Goal: Entertainment & Leisure: Browse casually

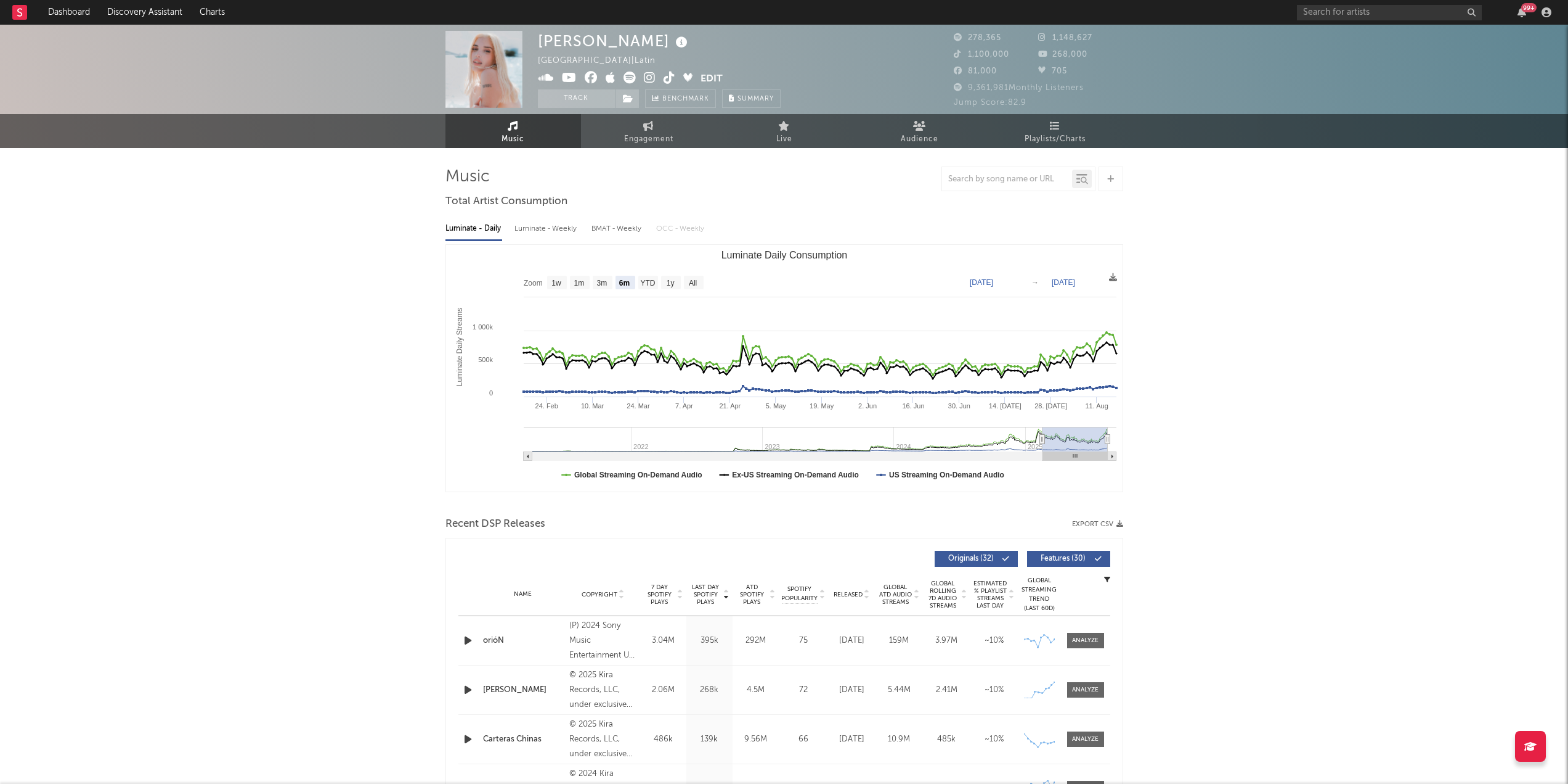
select select "6m"
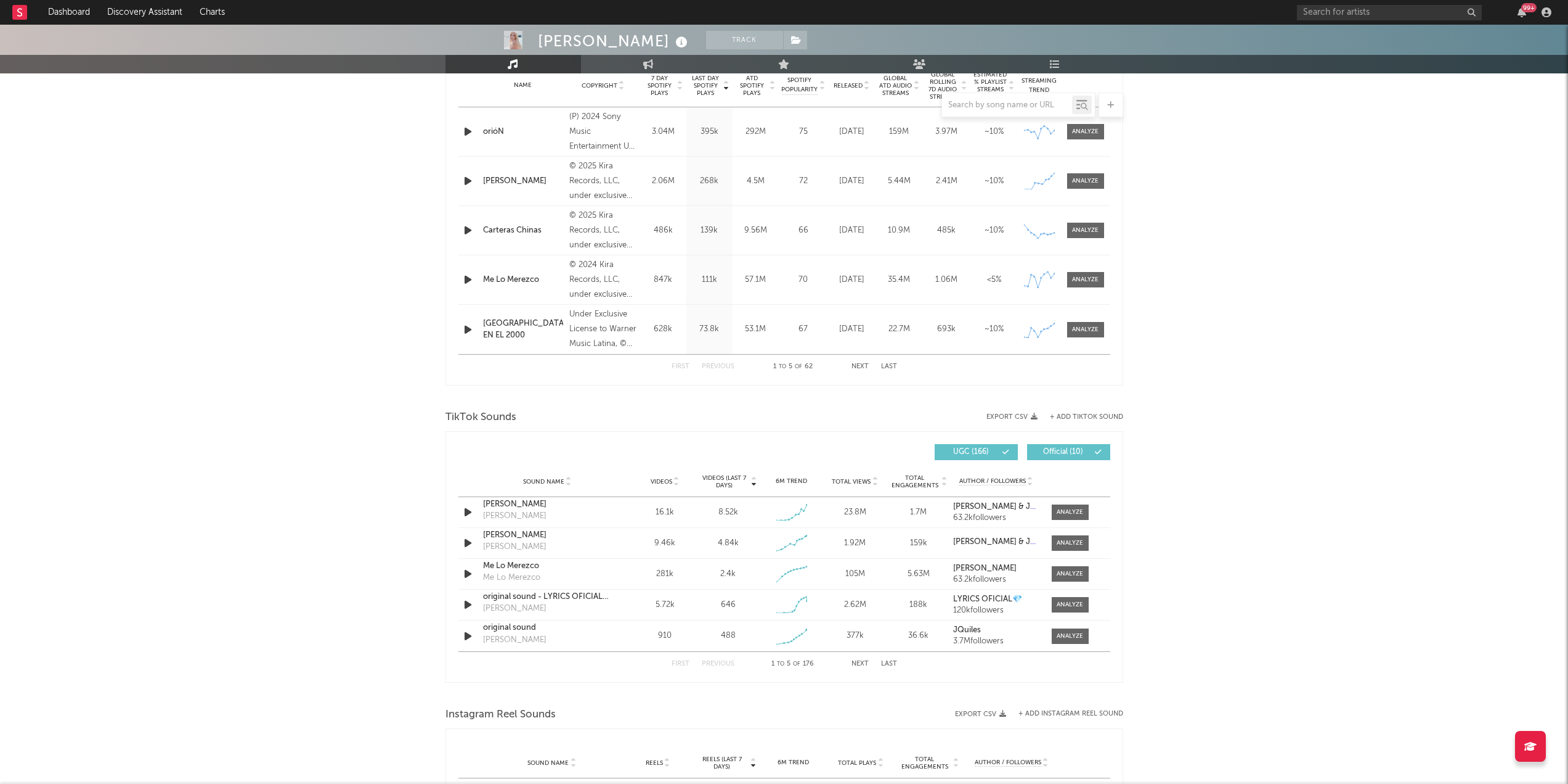
scroll to position [510, 0]
click at [1074, 507] on div at bounding box center [1070, 511] width 27 height 9
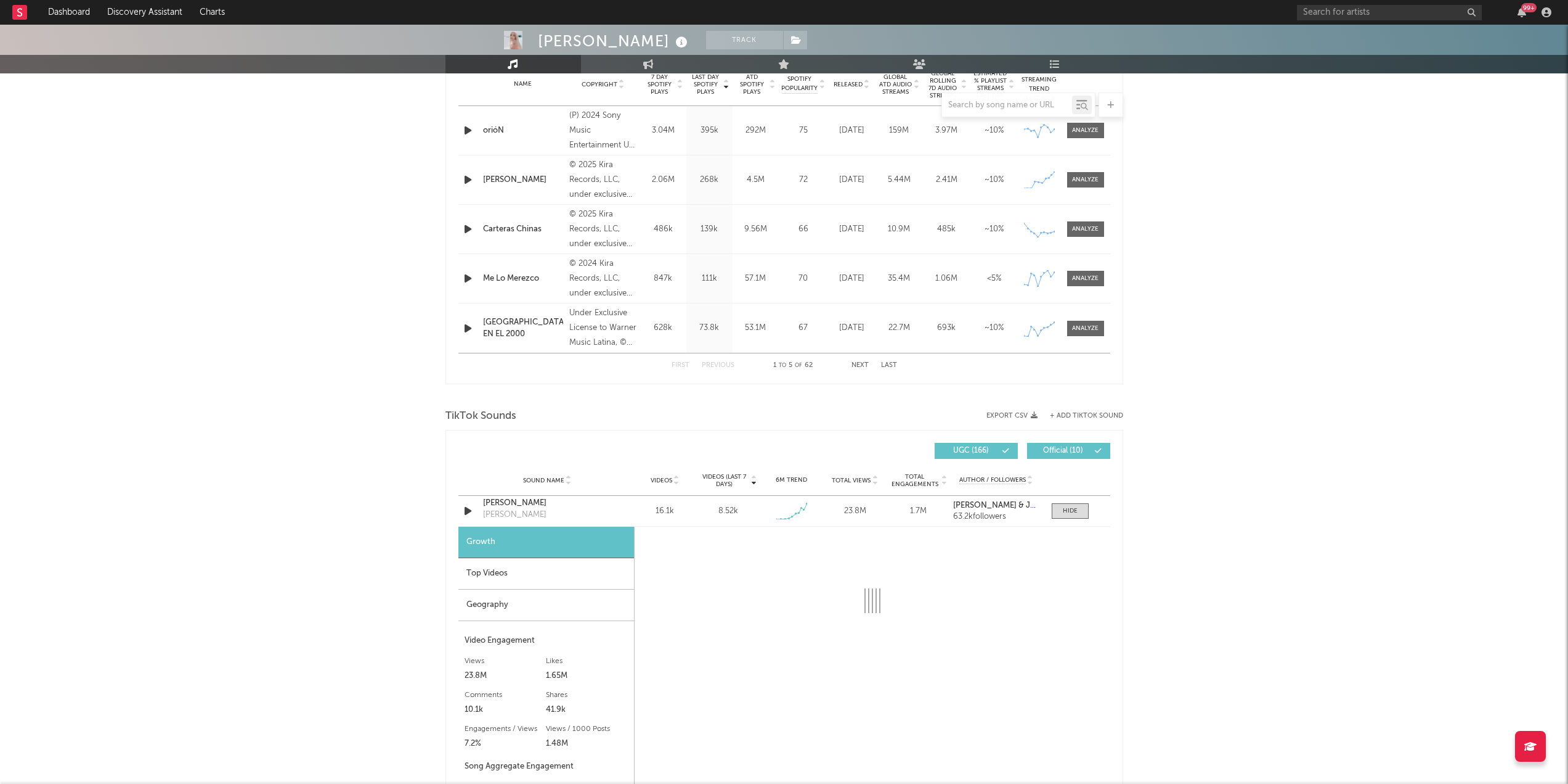
select select "1w"
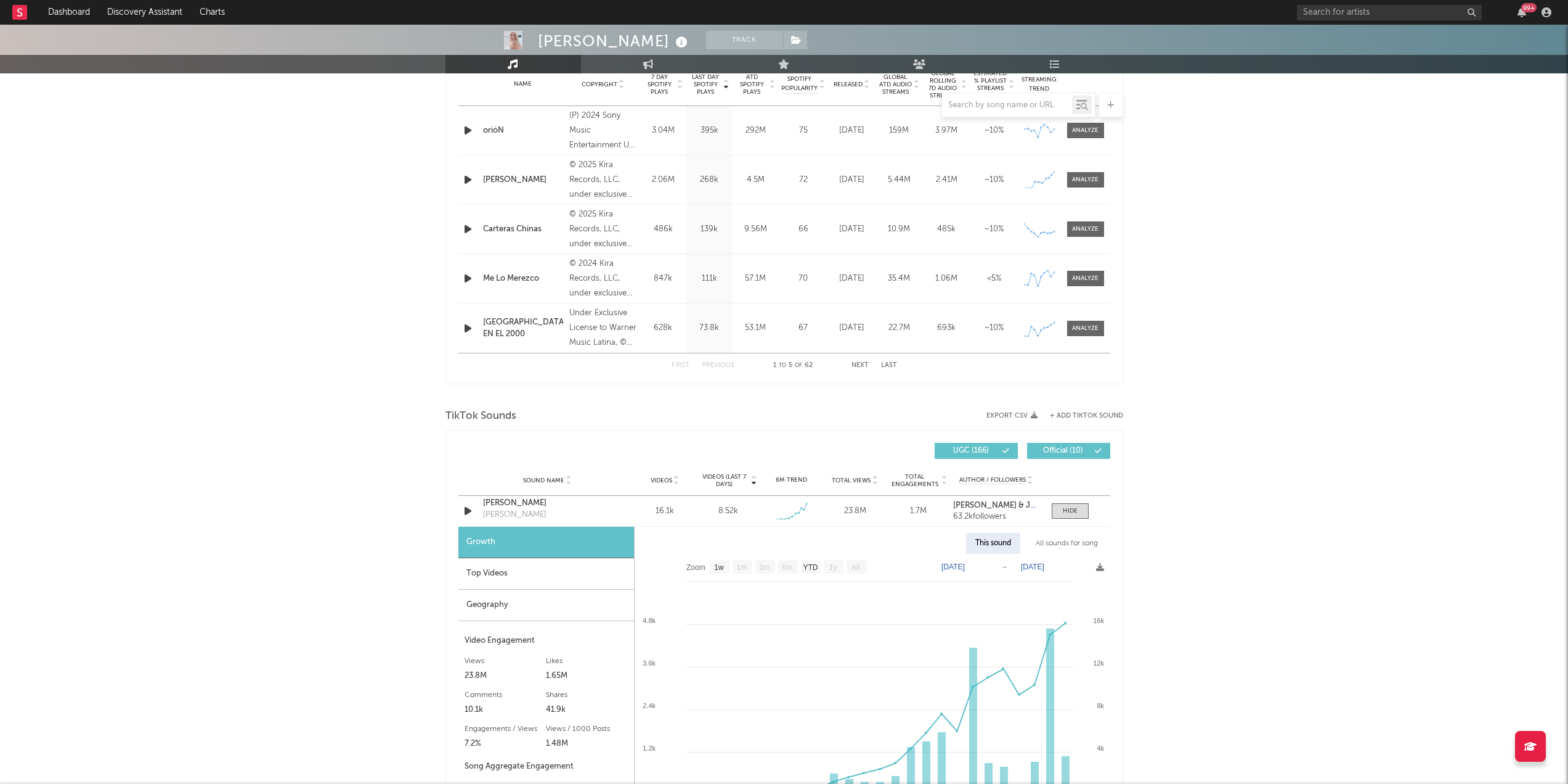
click at [543, 569] on div "Top Videos" at bounding box center [545, 573] width 176 height 31
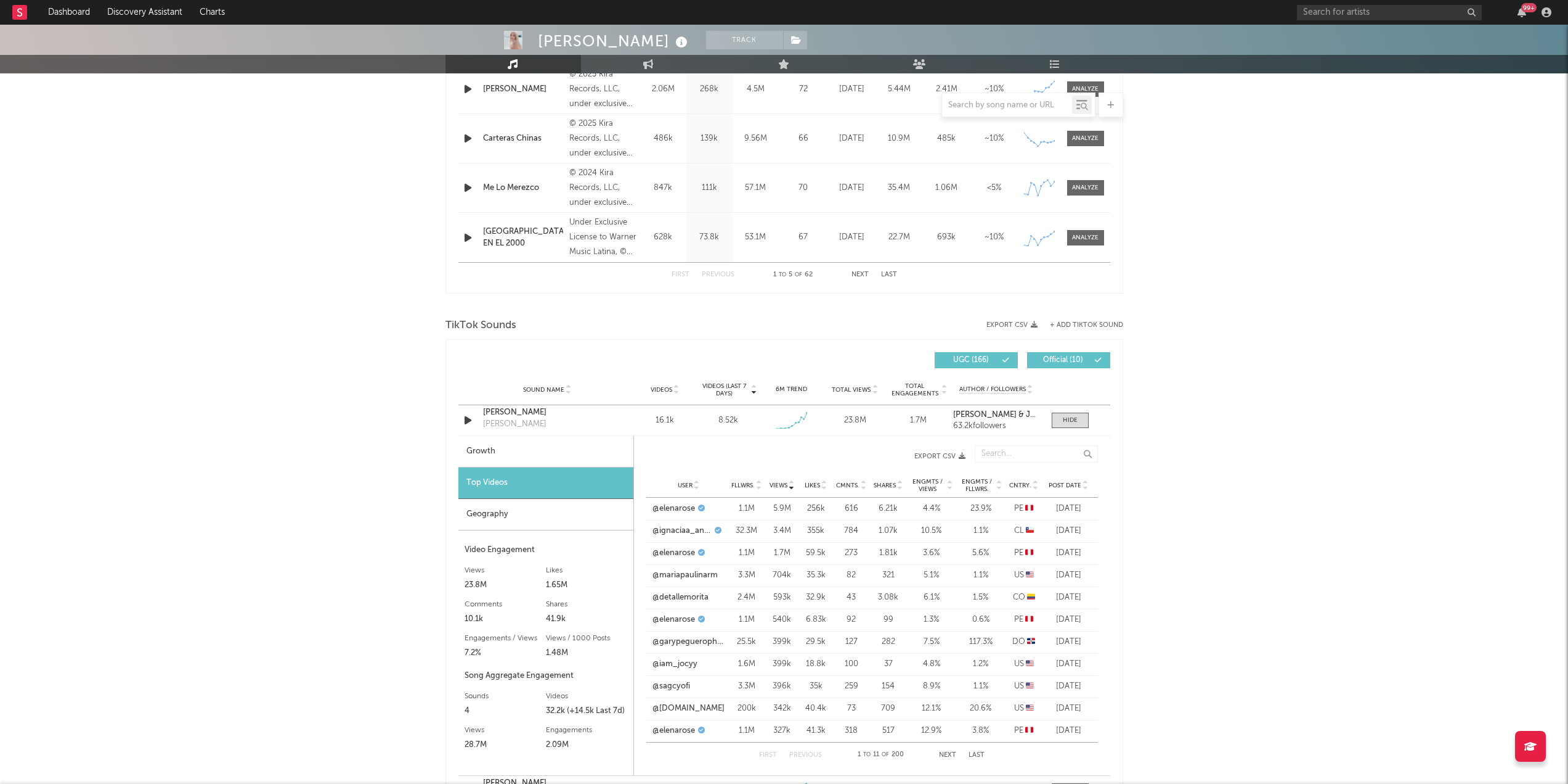
scroll to position [600, 0]
click at [686, 596] on link "@detallemorita" at bounding box center [681, 597] width 56 height 12
click at [692, 641] on link "@garypeguerophoto" at bounding box center [689, 641] width 73 height 12
click at [570, 487] on div "Top Videos" at bounding box center [545, 484] width 175 height 31
click at [1067, 421] on div at bounding box center [1070, 421] width 15 height 9
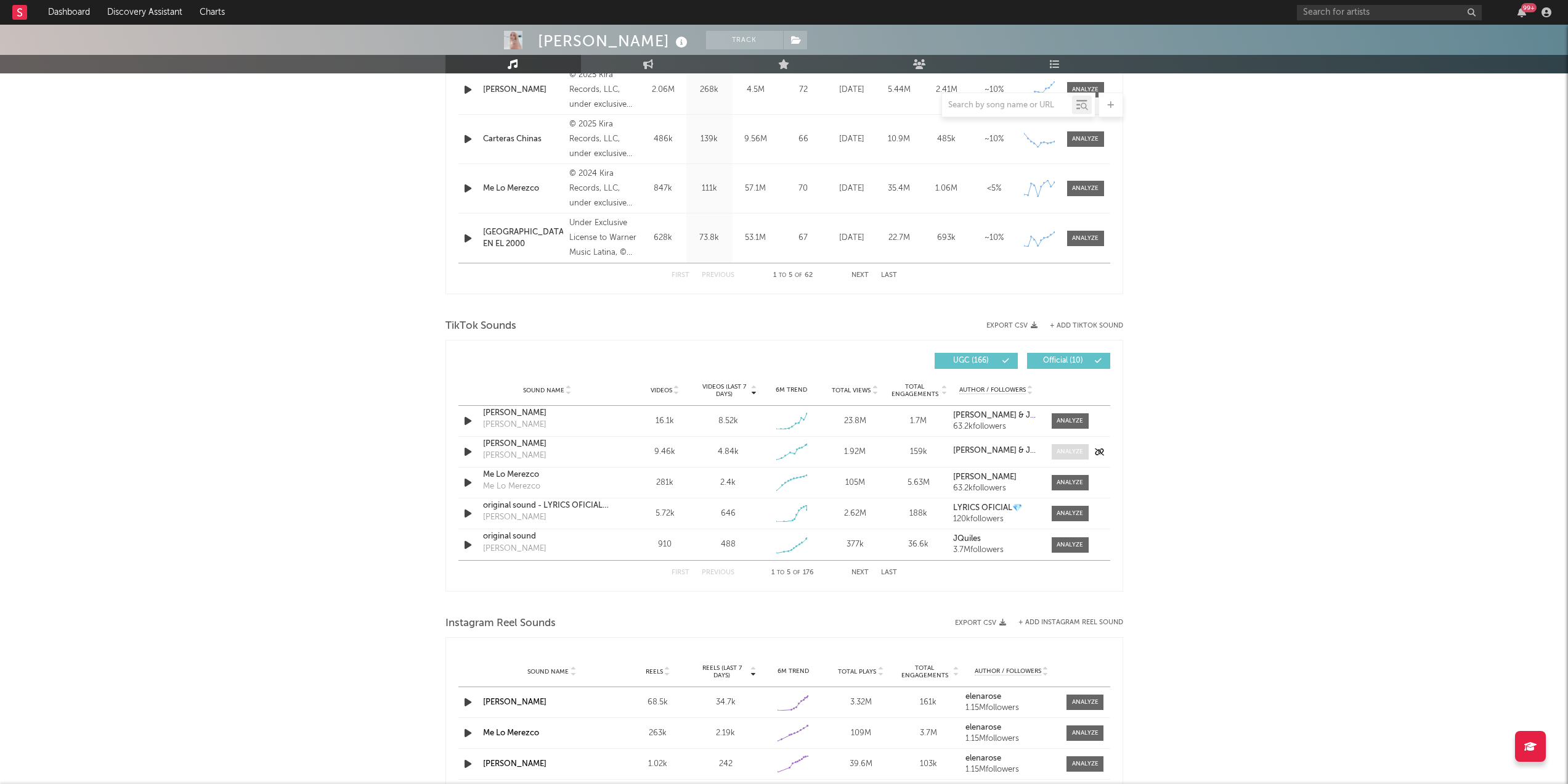
click at [1065, 455] on div at bounding box center [1070, 452] width 27 height 9
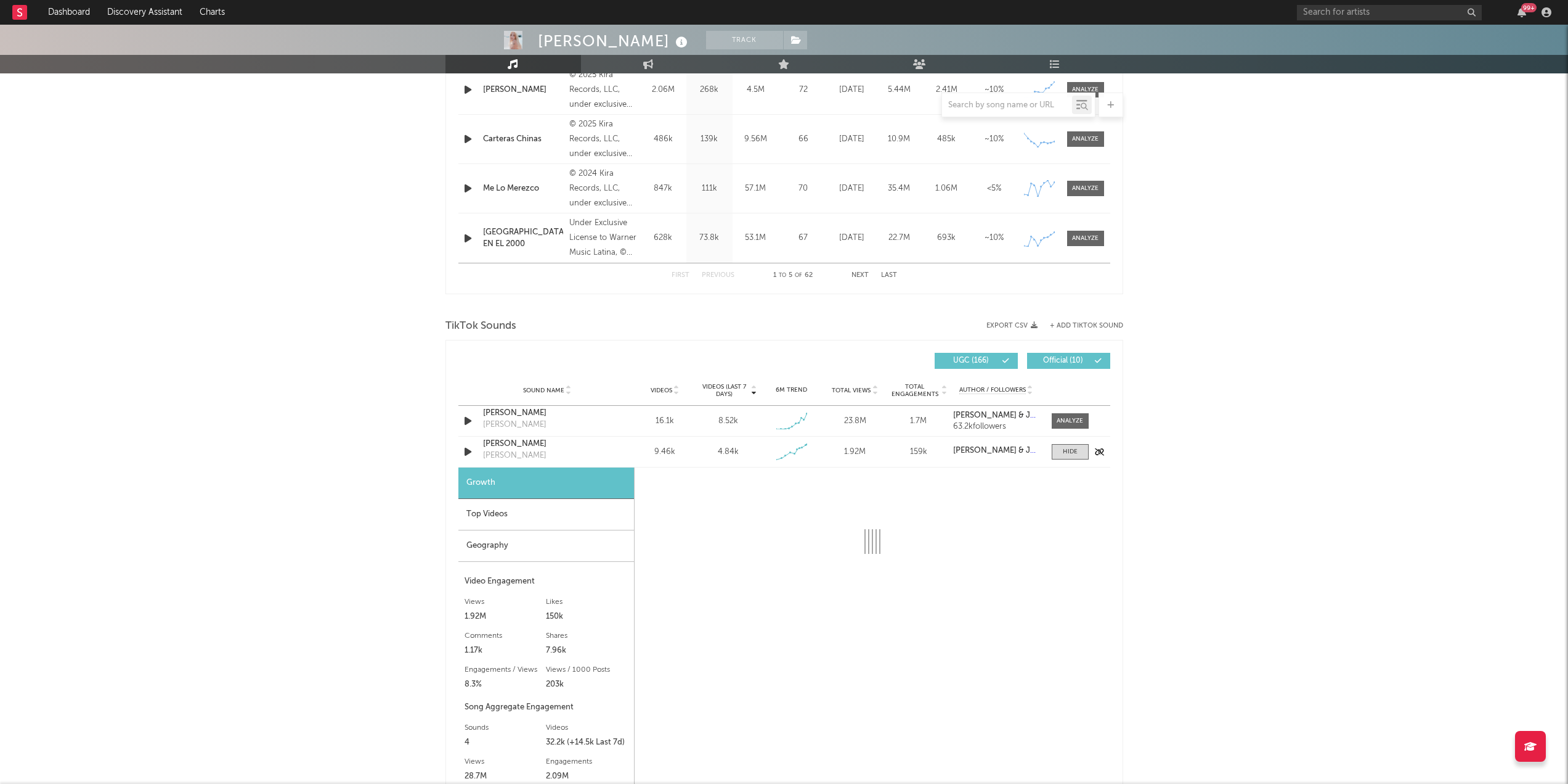
select select "1w"
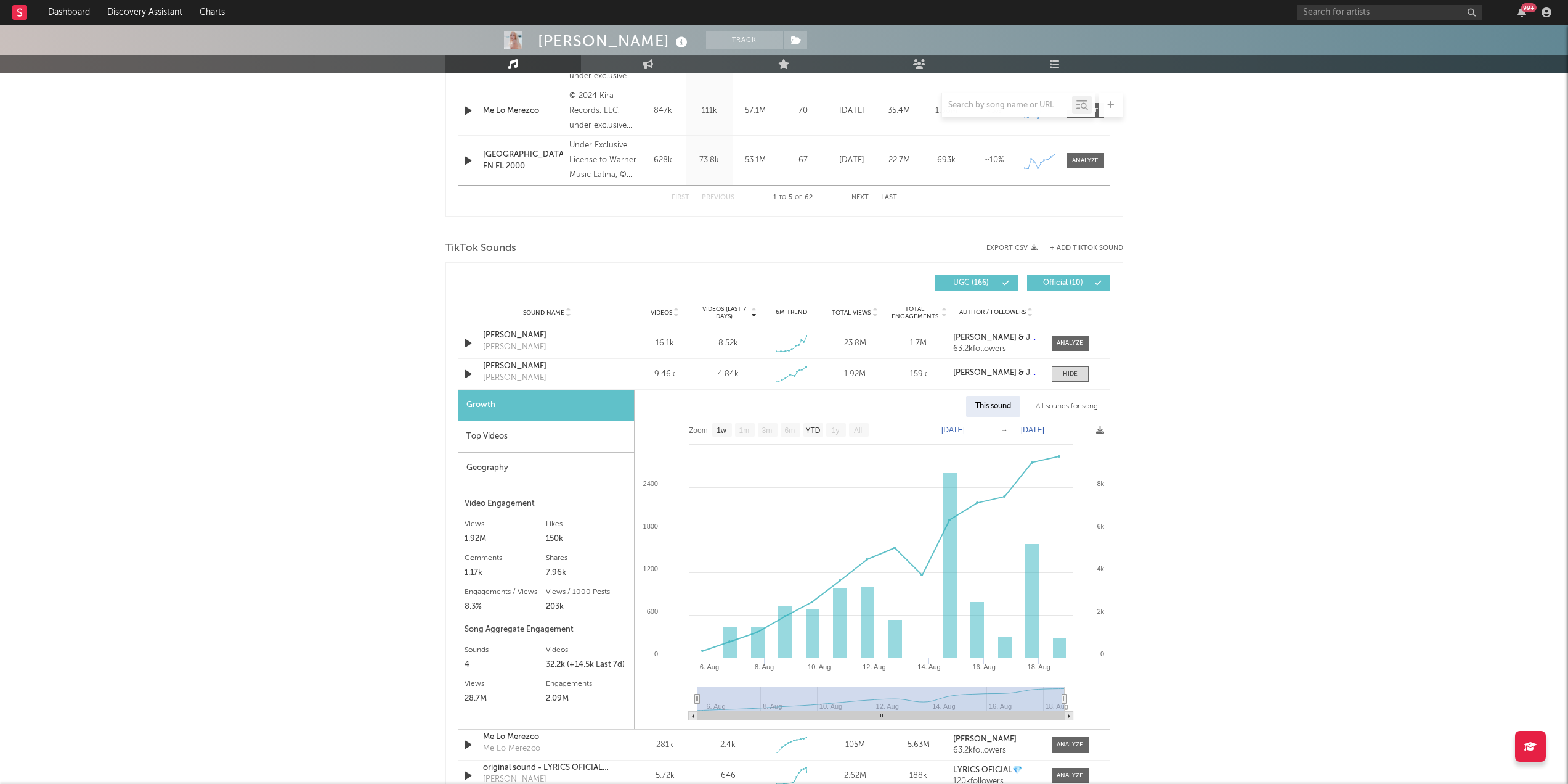
scroll to position [681, 0]
click at [501, 440] on div "Top Videos" at bounding box center [545, 433] width 176 height 31
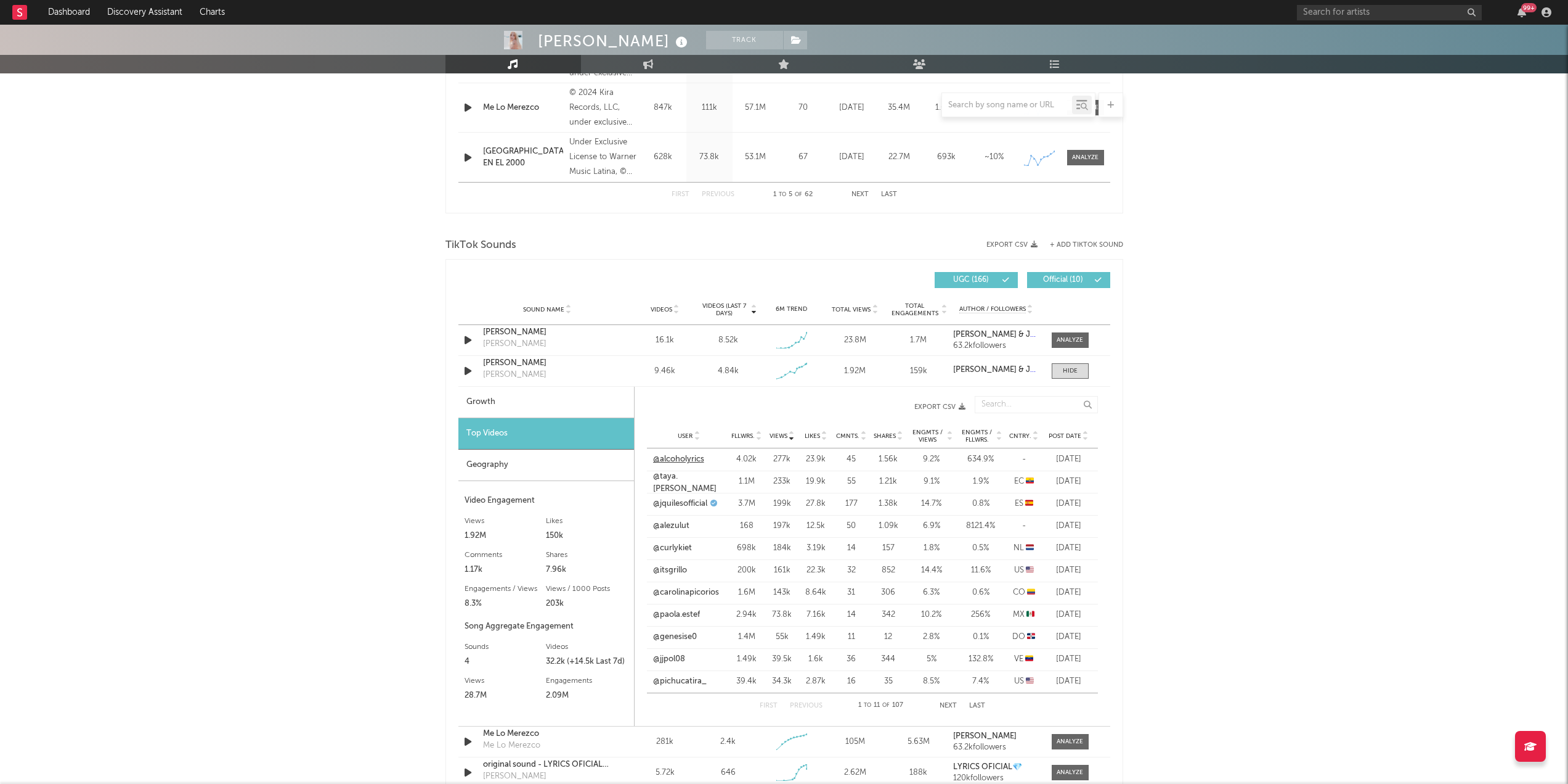
click at [680, 459] on link "@alcoholyrics" at bounding box center [679, 458] width 52 height 12
click at [682, 483] on link "@taya.[PERSON_NAME]" at bounding box center [689, 482] width 72 height 24
click at [677, 528] on link "@alezulut" at bounding box center [671, 525] width 37 height 12
click at [484, 438] on div "Top Videos" at bounding box center [545, 433] width 176 height 31
click at [1069, 371] on div at bounding box center [1070, 371] width 15 height 9
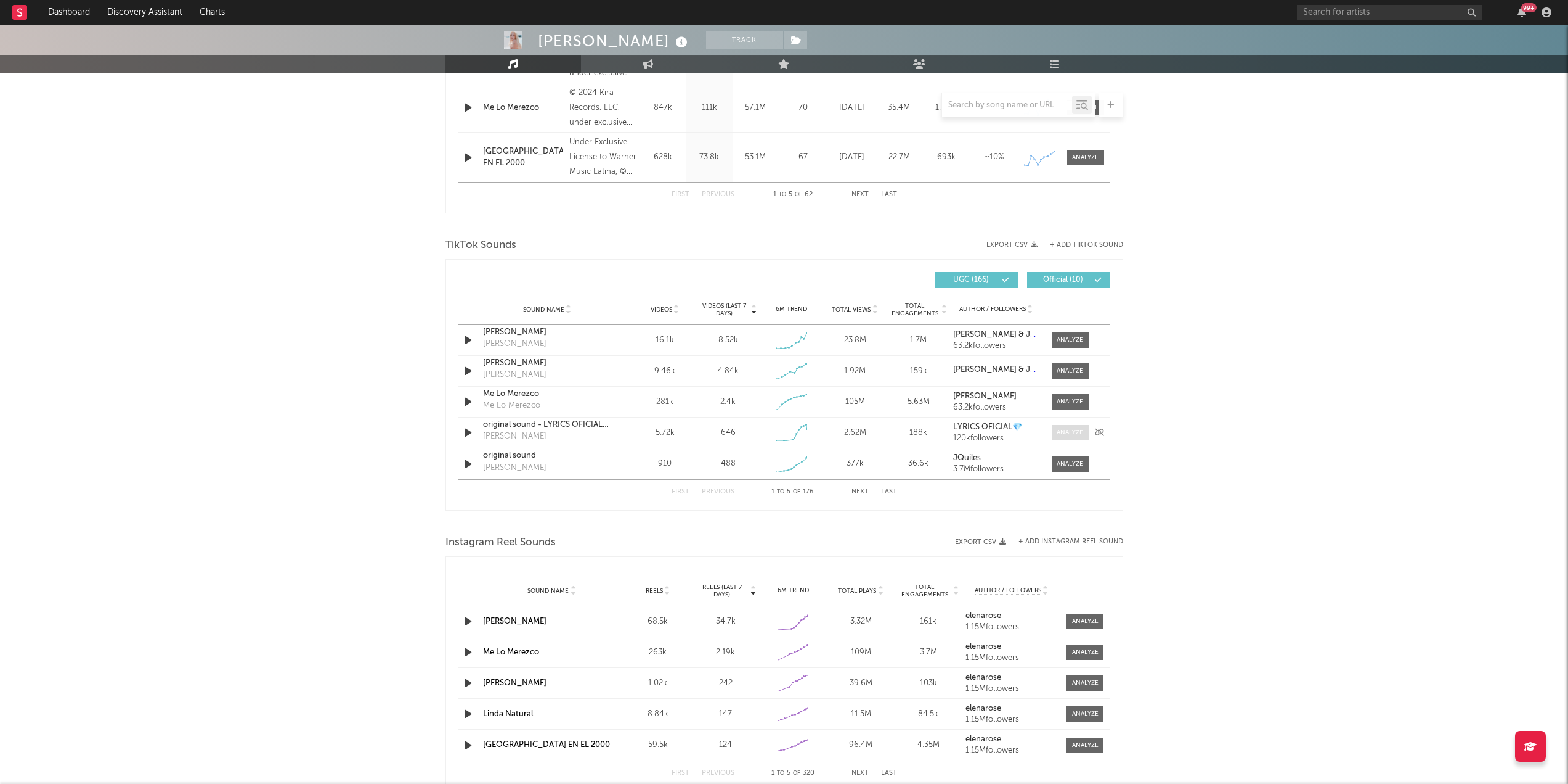
click at [1067, 431] on div at bounding box center [1070, 432] width 27 height 9
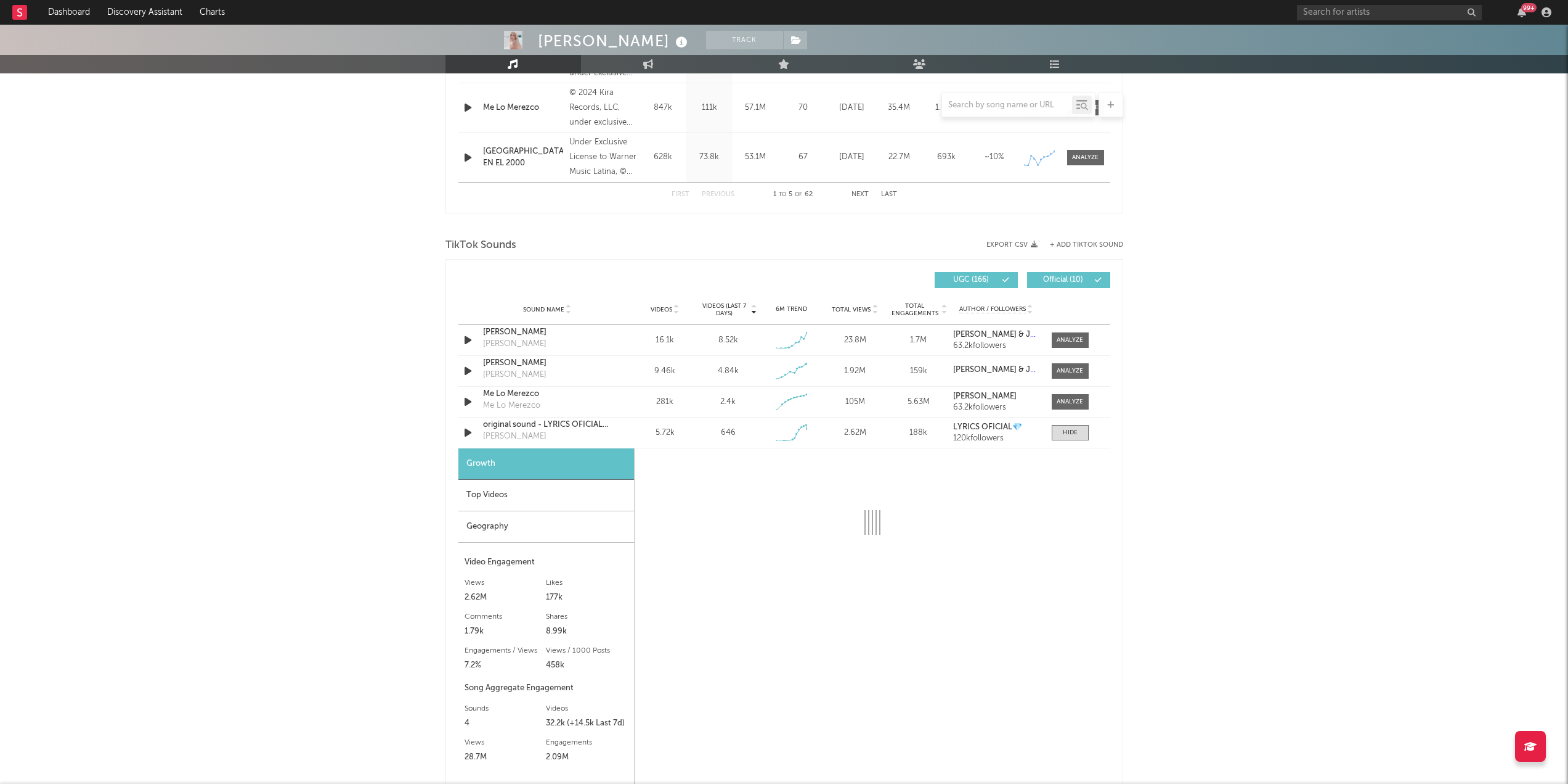
select select "1w"
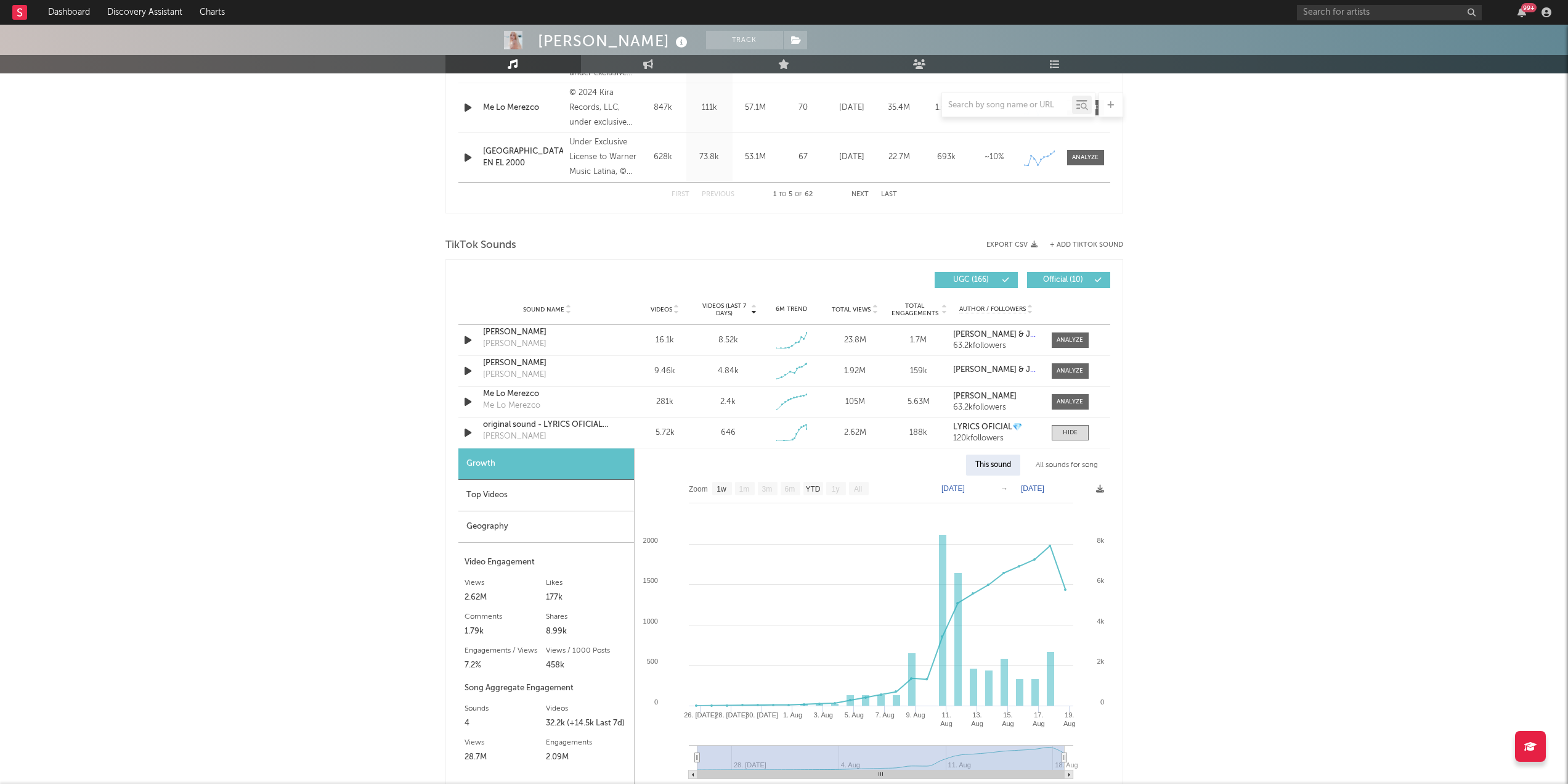
click at [516, 486] on div "Top Videos" at bounding box center [545, 495] width 176 height 31
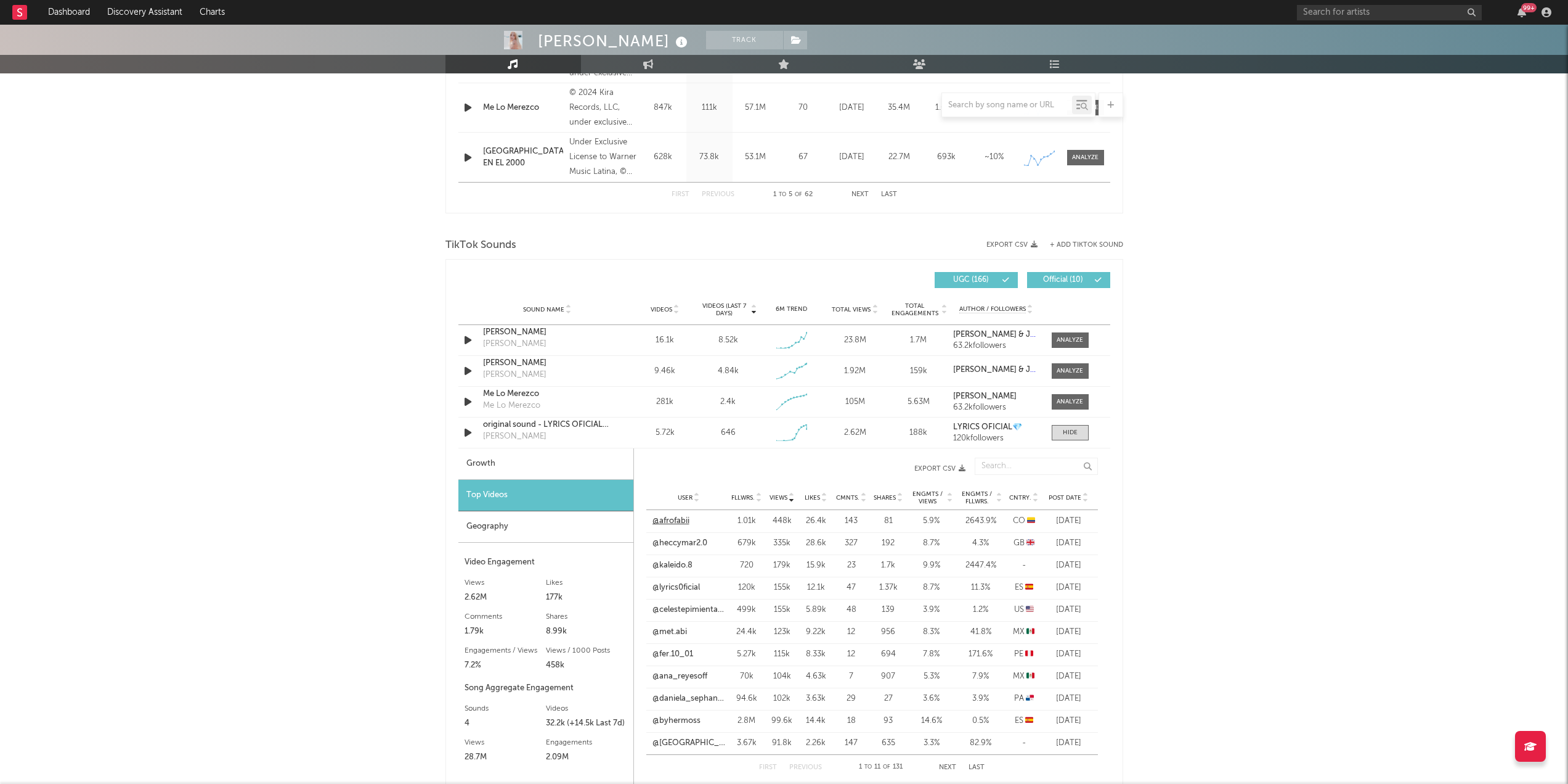
click at [670, 520] on link "@afrofabii" at bounding box center [671, 520] width 37 height 12
click at [676, 541] on link "@heccymar2.0" at bounding box center [681, 543] width 55 height 12
click at [1075, 429] on div at bounding box center [1070, 432] width 15 height 9
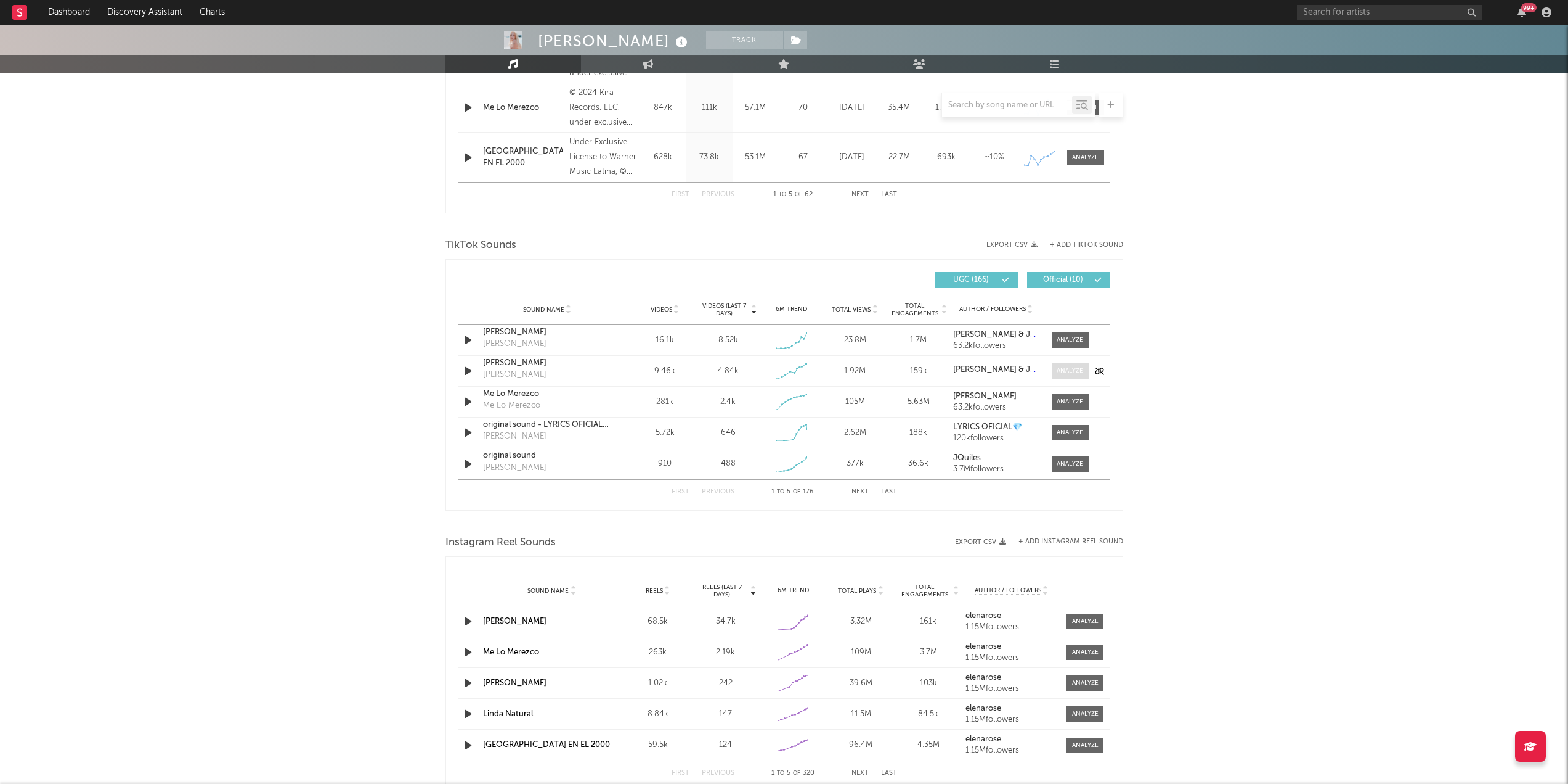
click at [1069, 371] on div at bounding box center [1070, 371] width 27 height 9
select select "1w"
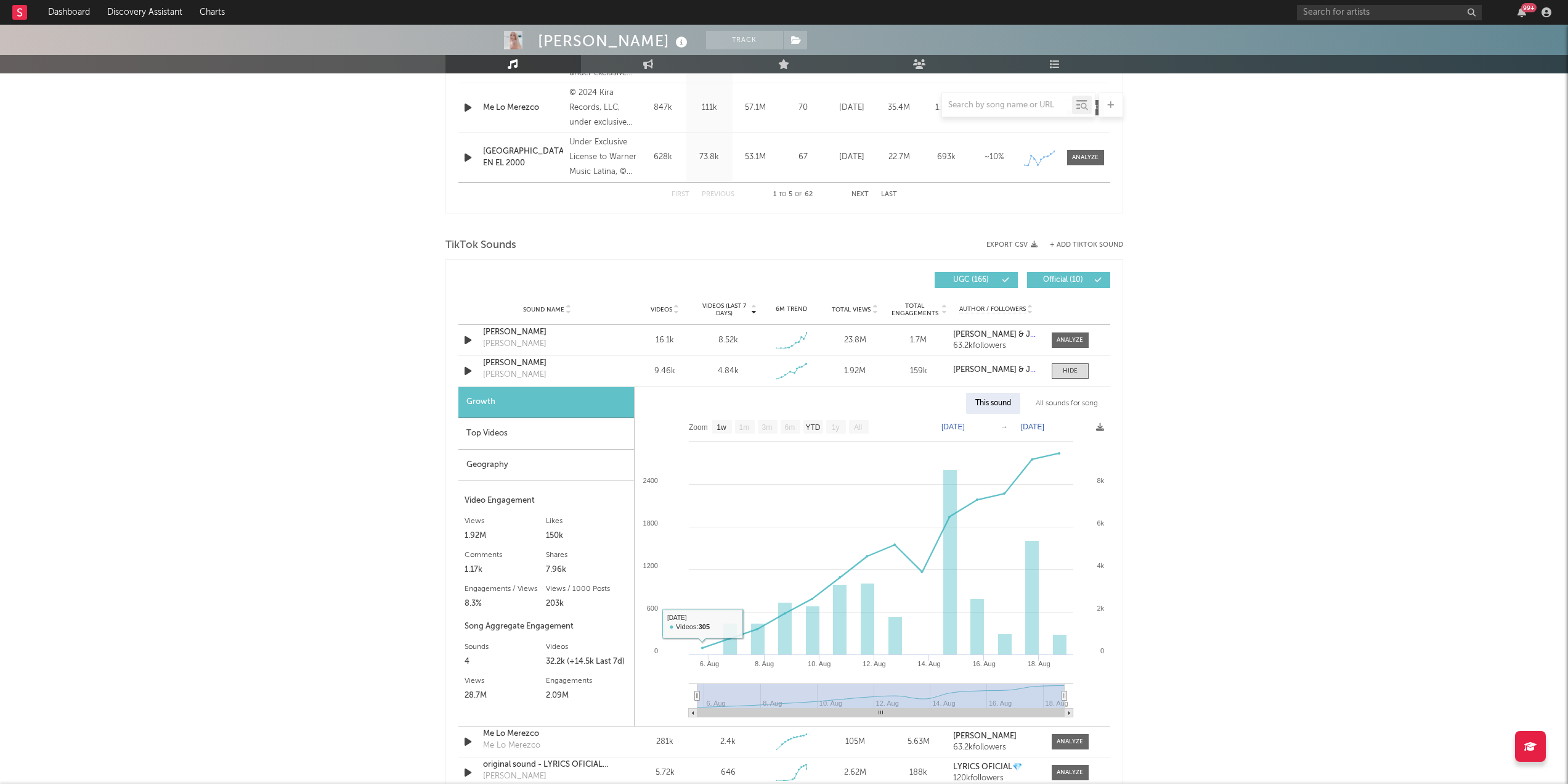
click at [557, 428] on div "Top Videos" at bounding box center [545, 433] width 176 height 31
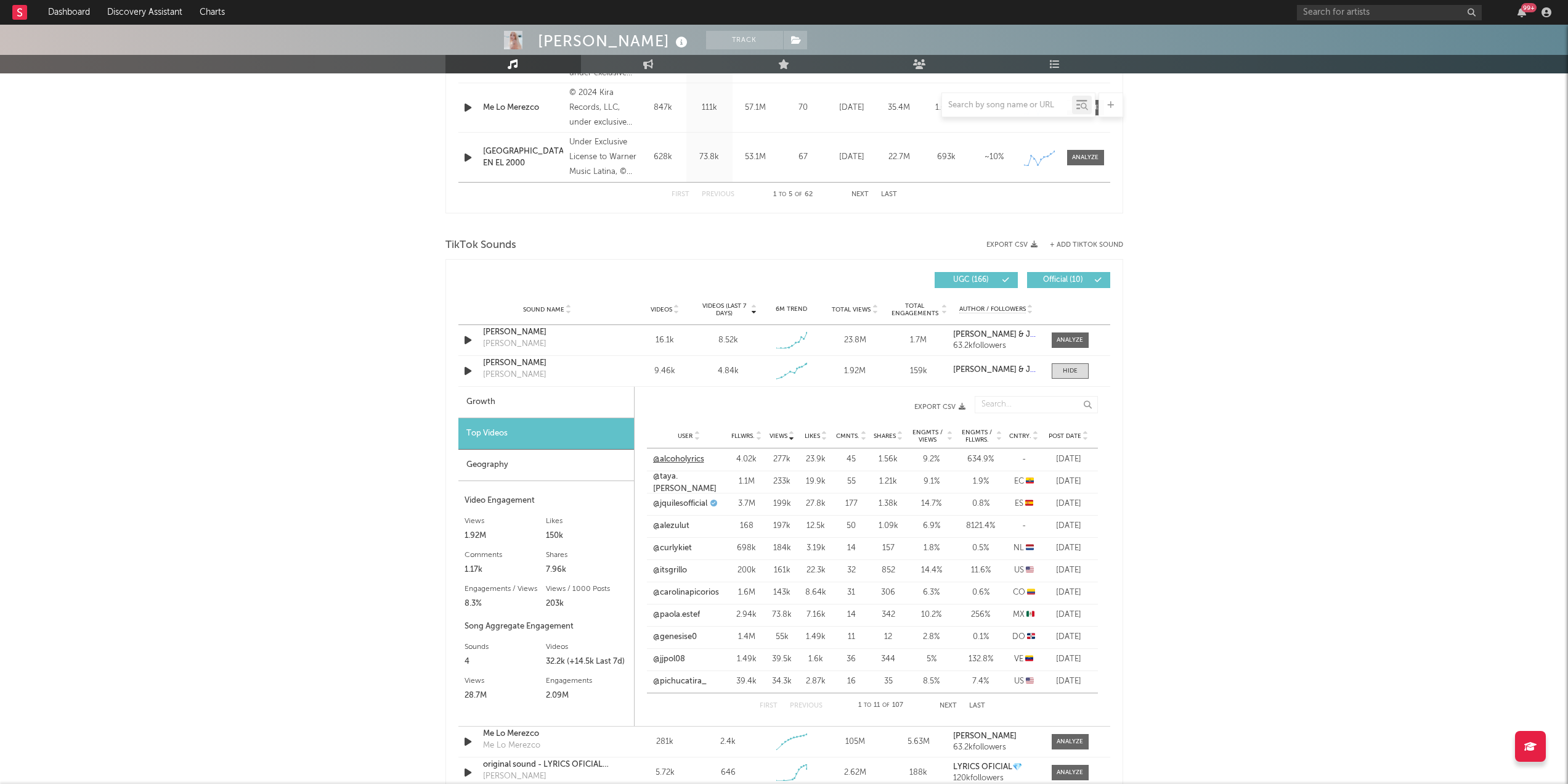
click at [677, 460] on link "@alcoholyrics" at bounding box center [679, 458] width 52 height 12
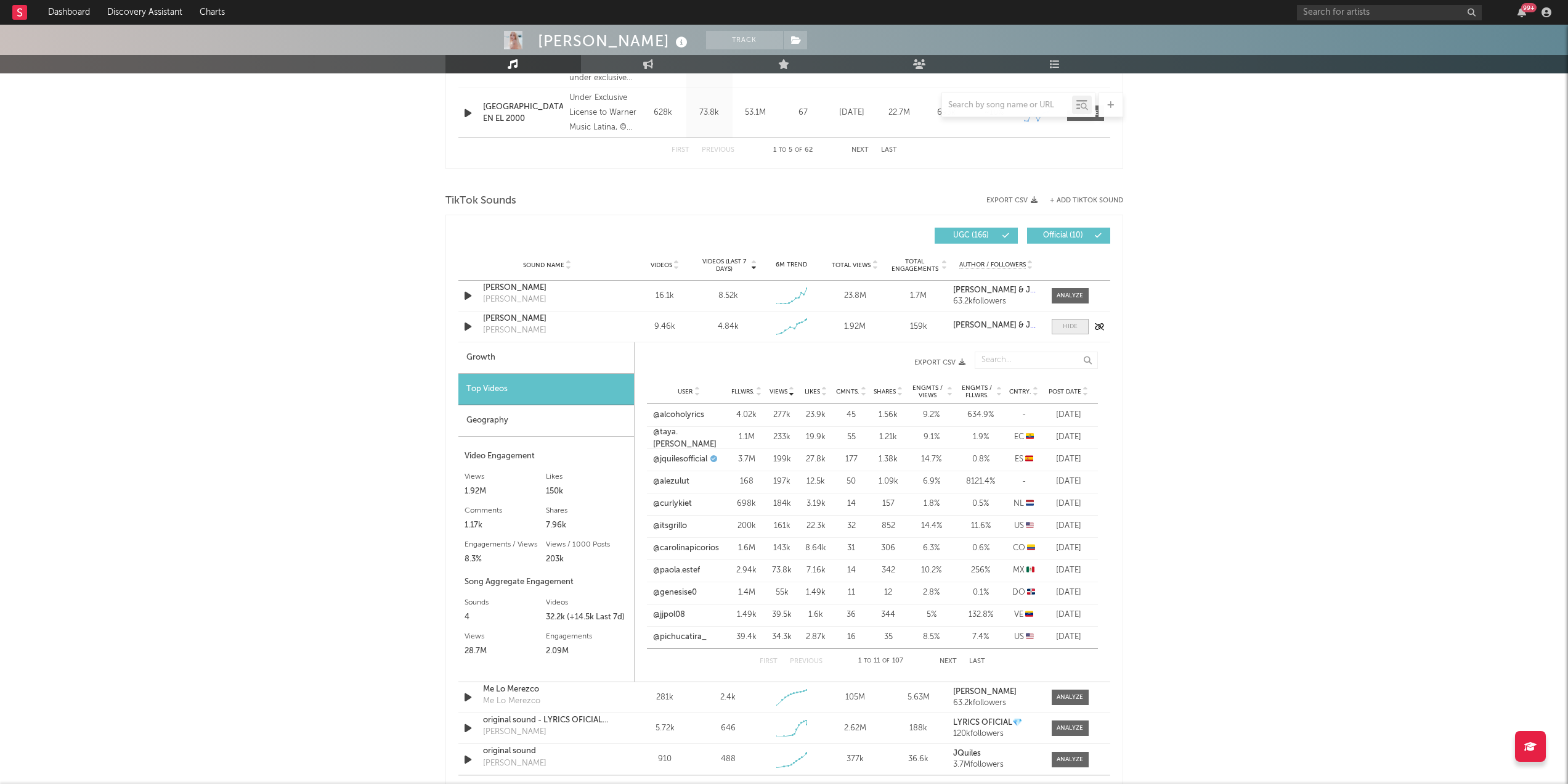
scroll to position [726, 0]
click at [1068, 325] on div at bounding box center [1070, 326] width 15 height 9
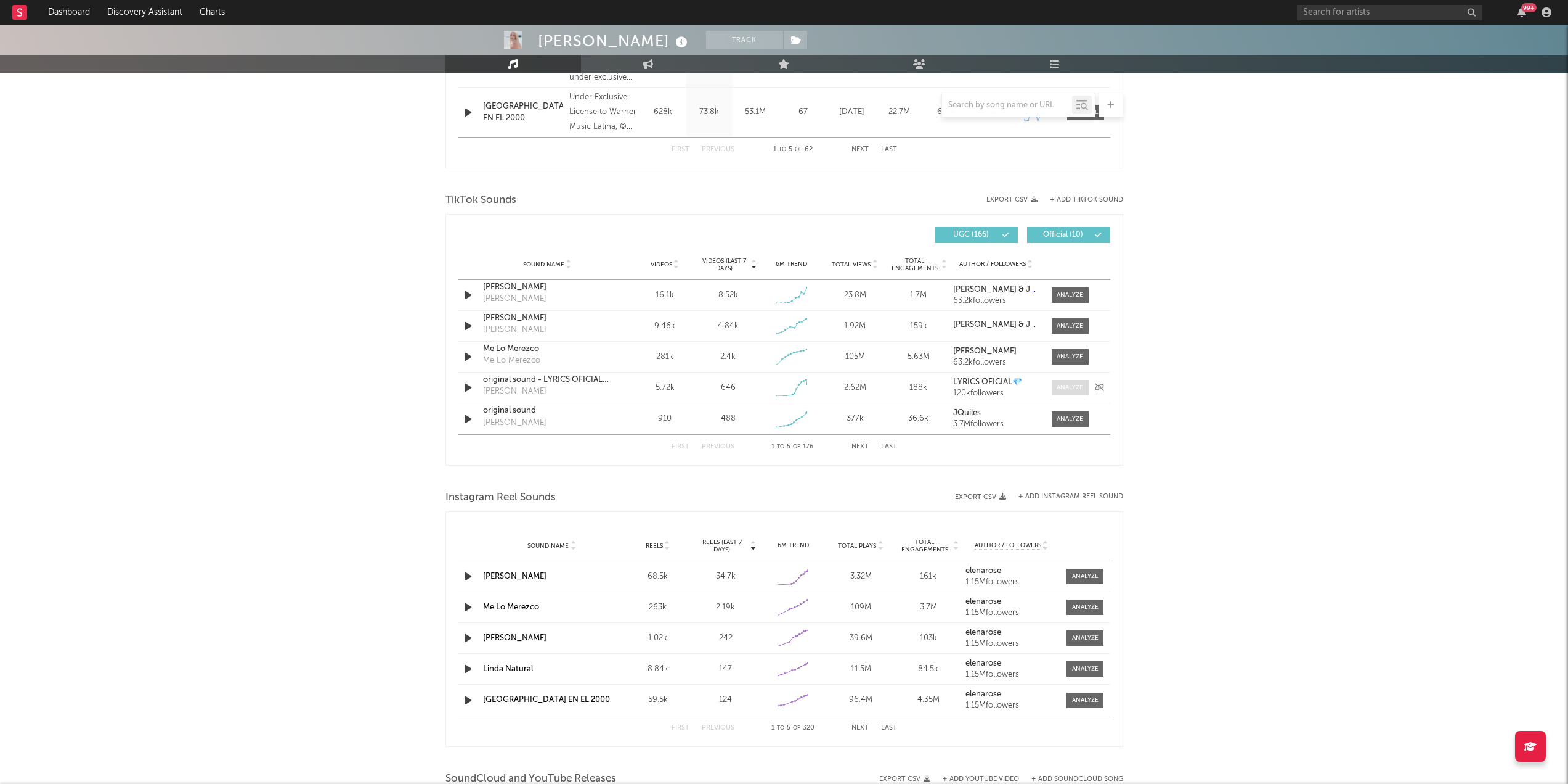
click at [1064, 391] on div at bounding box center [1070, 387] width 27 height 9
select select "1w"
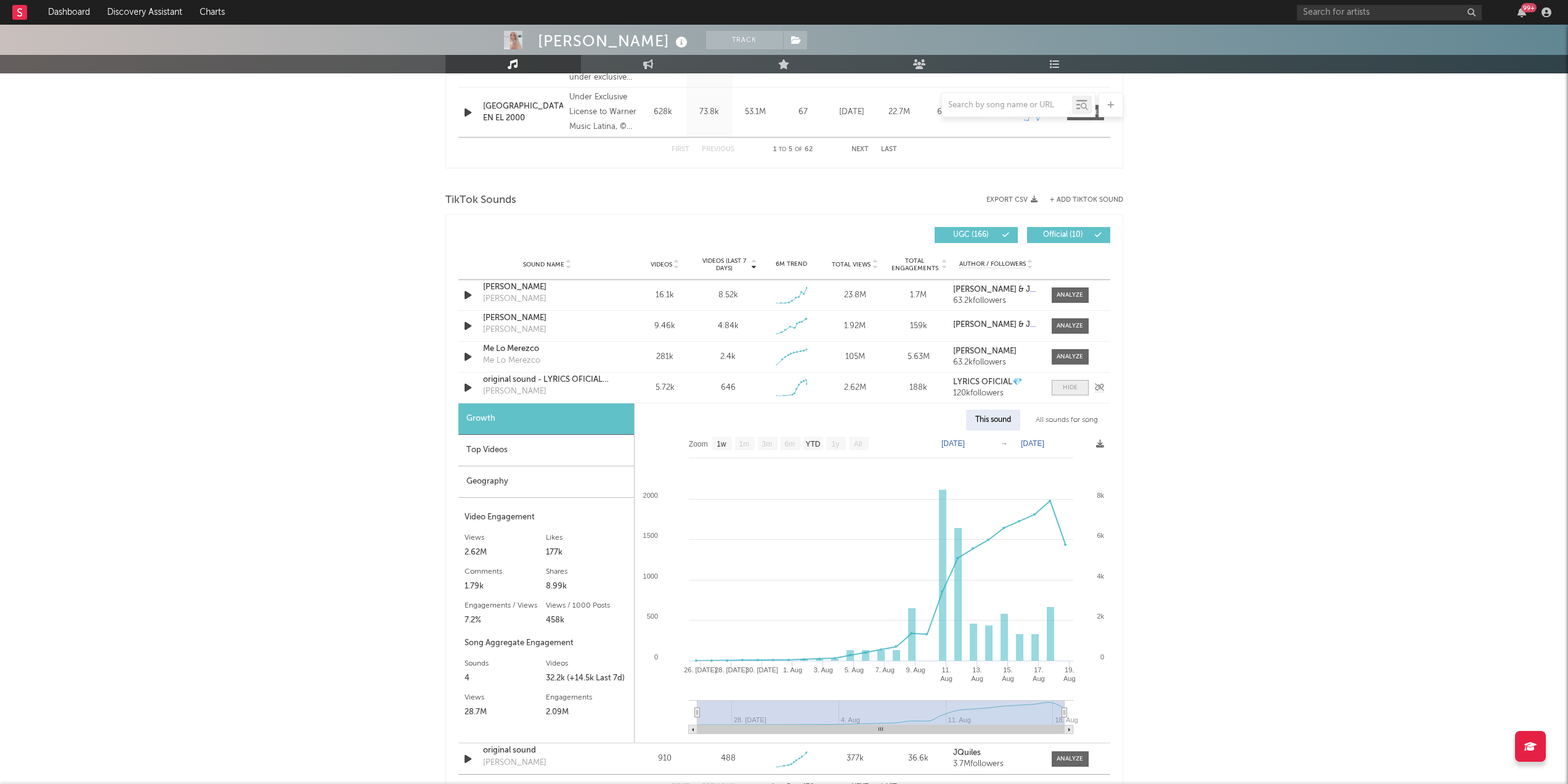
click at [1064, 391] on div at bounding box center [1070, 387] width 15 height 9
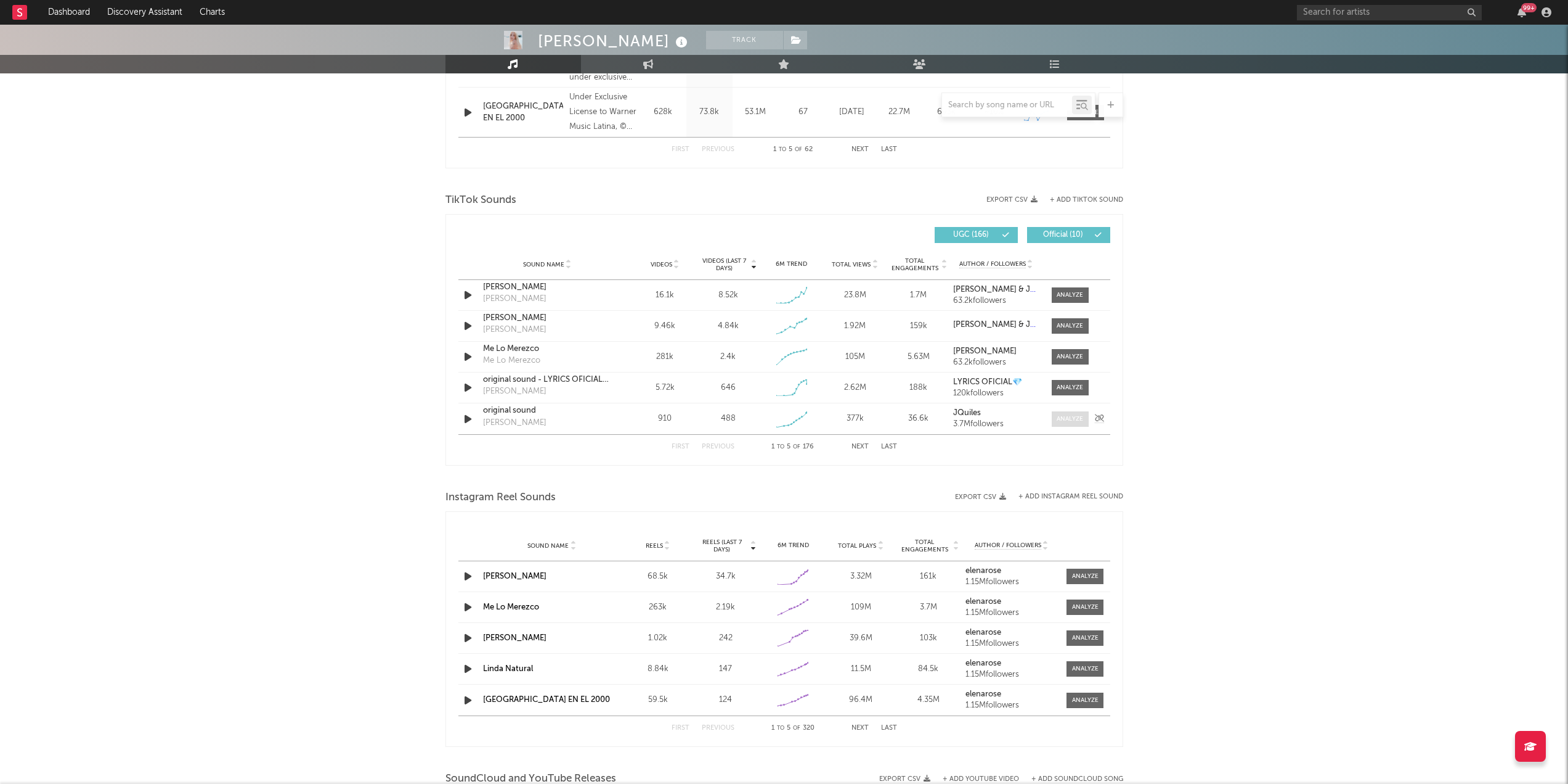
click at [1067, 416] on div at bounding box center [1070, 419] width 27 height 9
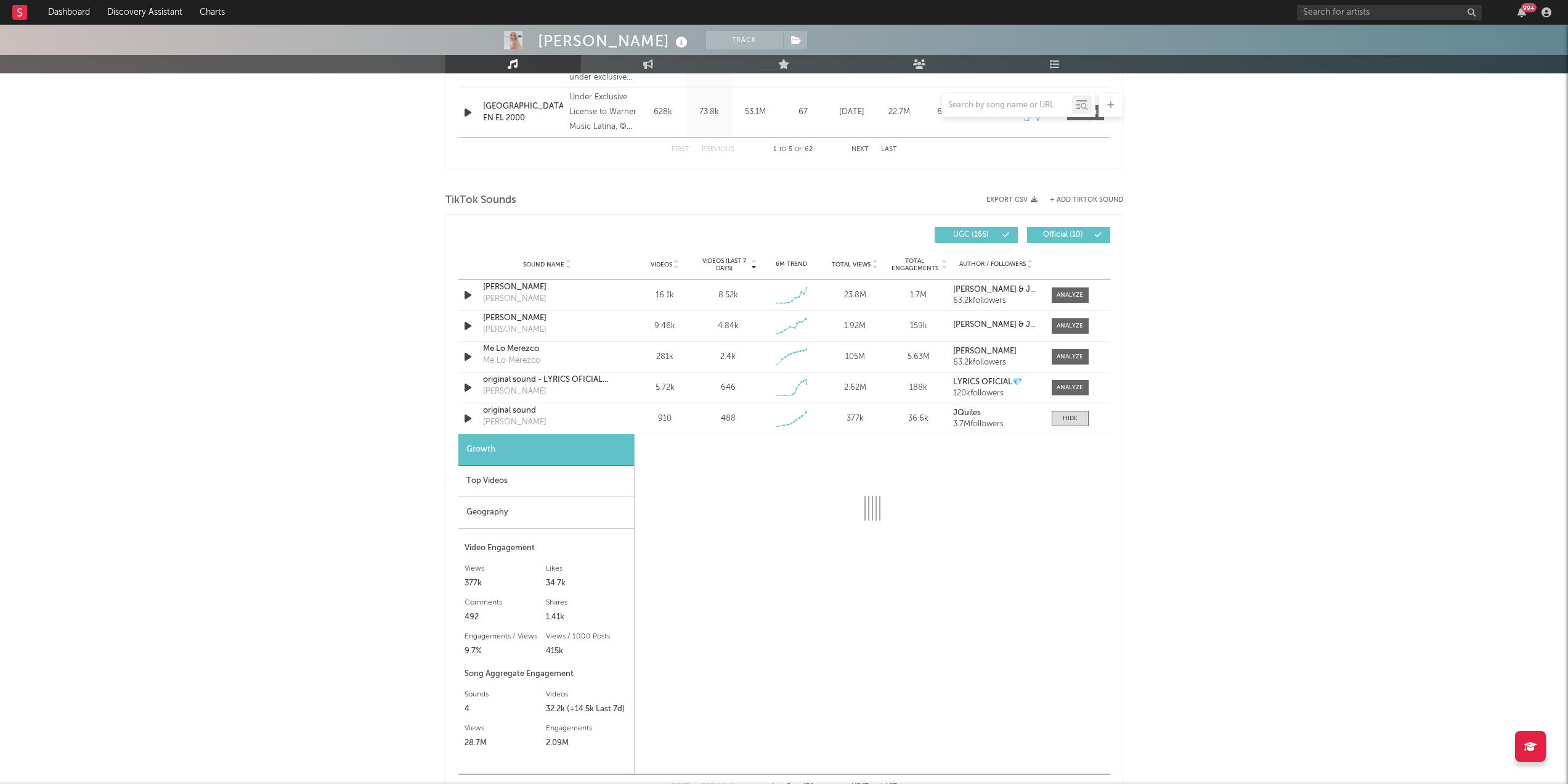
select select "1w"
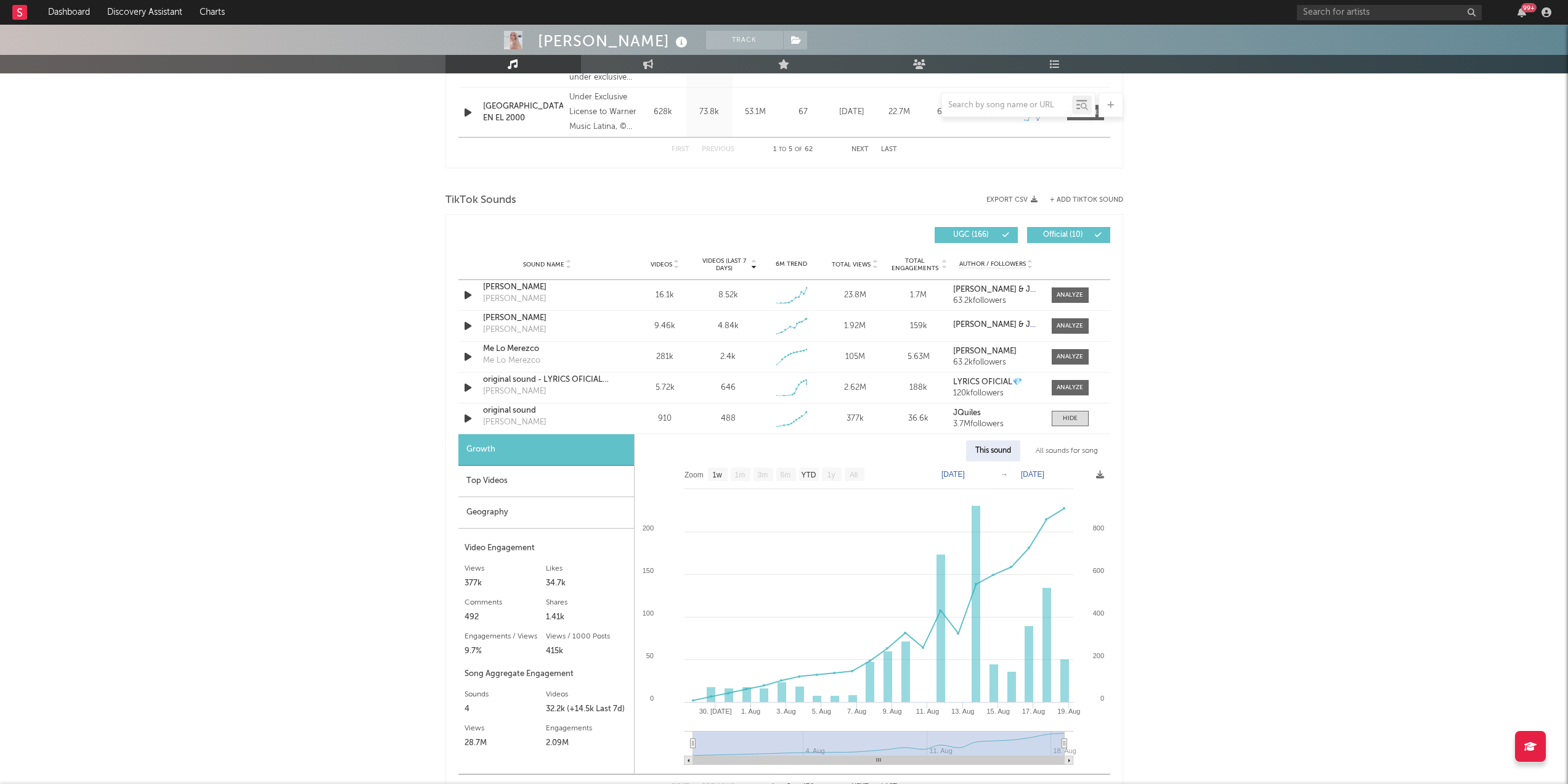
click at [548, 473] on div "Top Videos" at bounding box center [545, 481] width 176 height 31
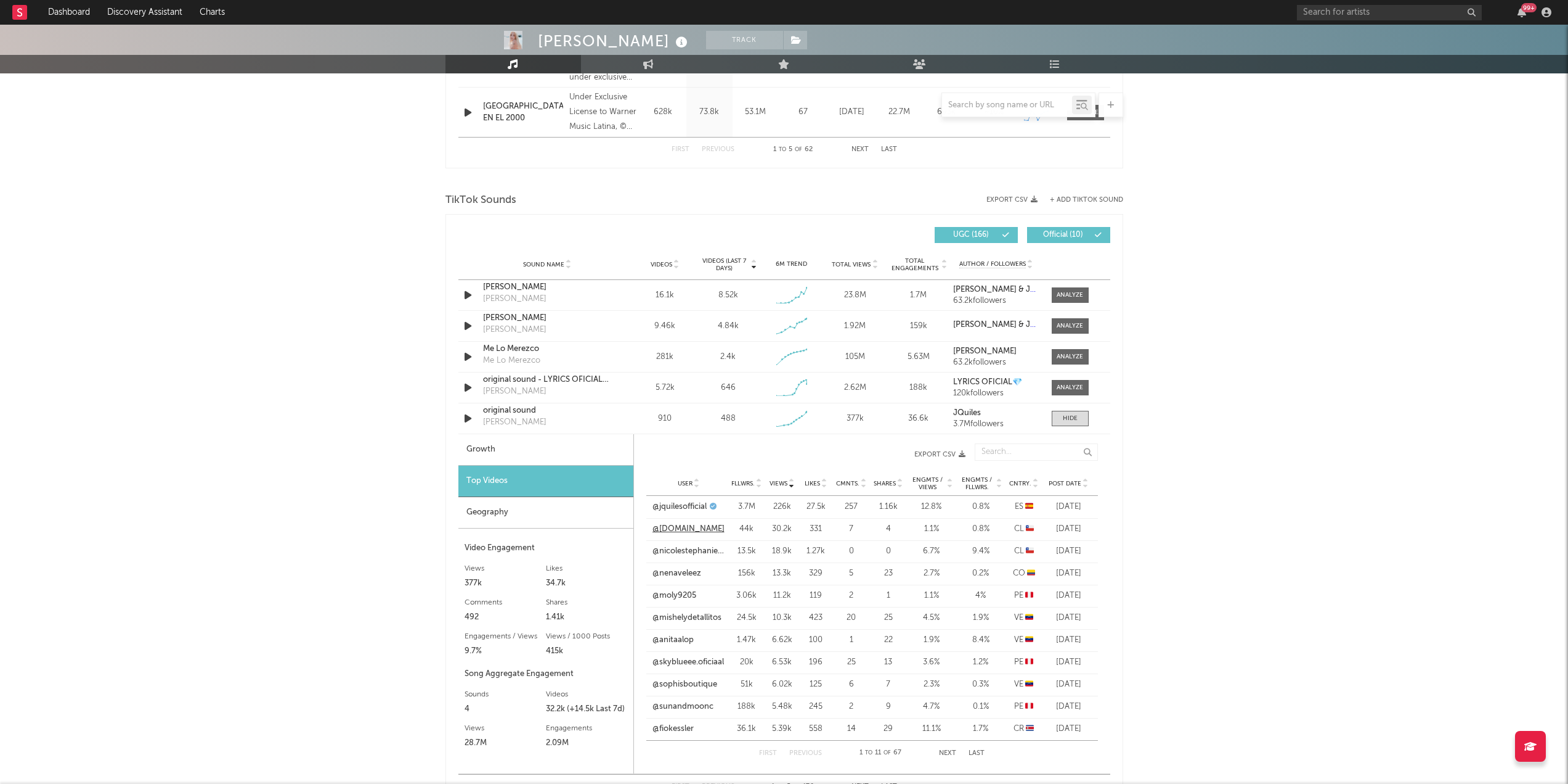
click at [681, 525] on link "@[DOMAIN_NAME]" at bounding box center [689, 528] width 72 height 12
click at [1063, 418] on div at bounding box center [1070, 419] width 15 height 9
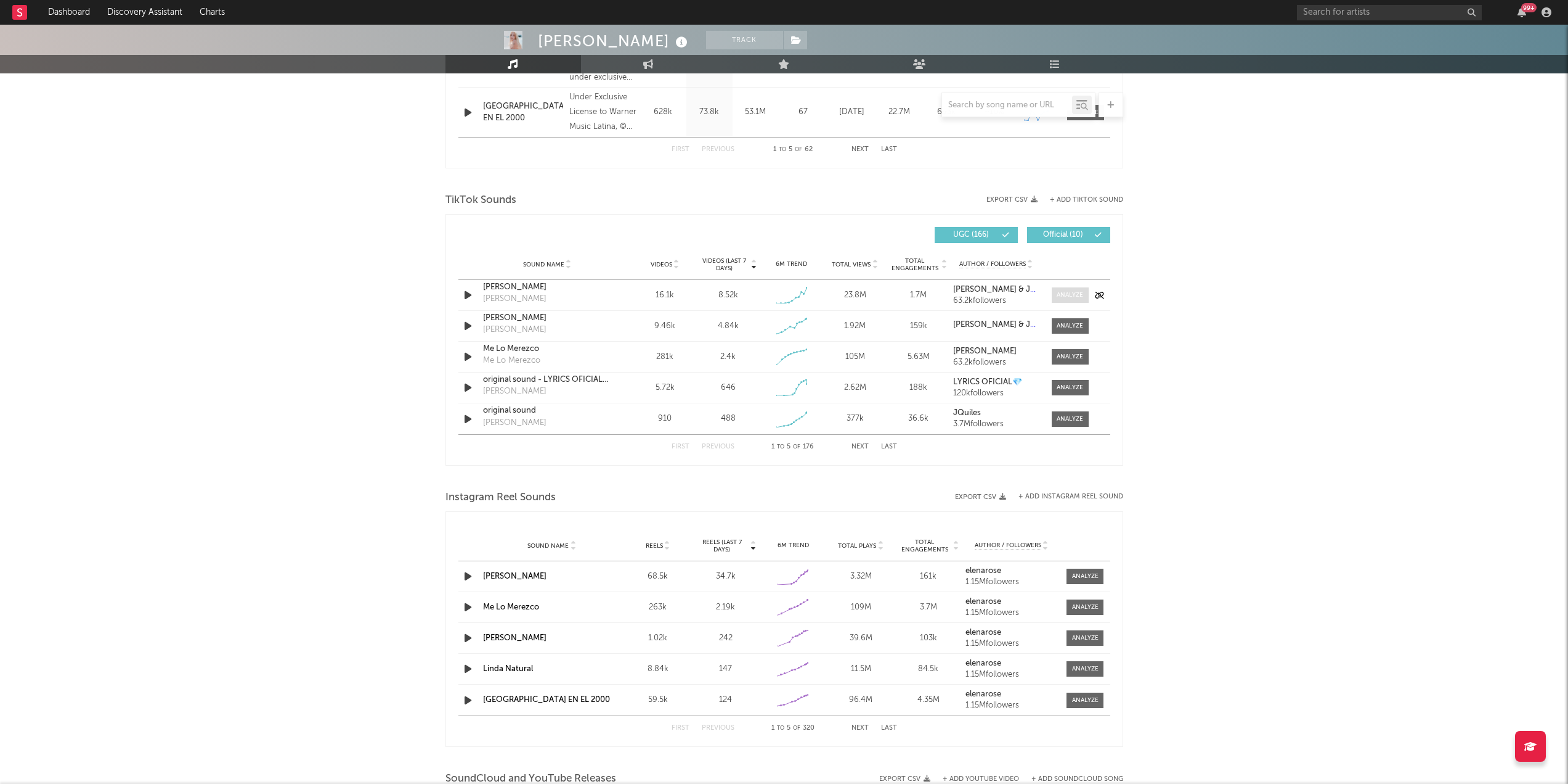
click at [1064, 294] on div at bounding box center [1070, 295] width 27 height 9
select select "1w"
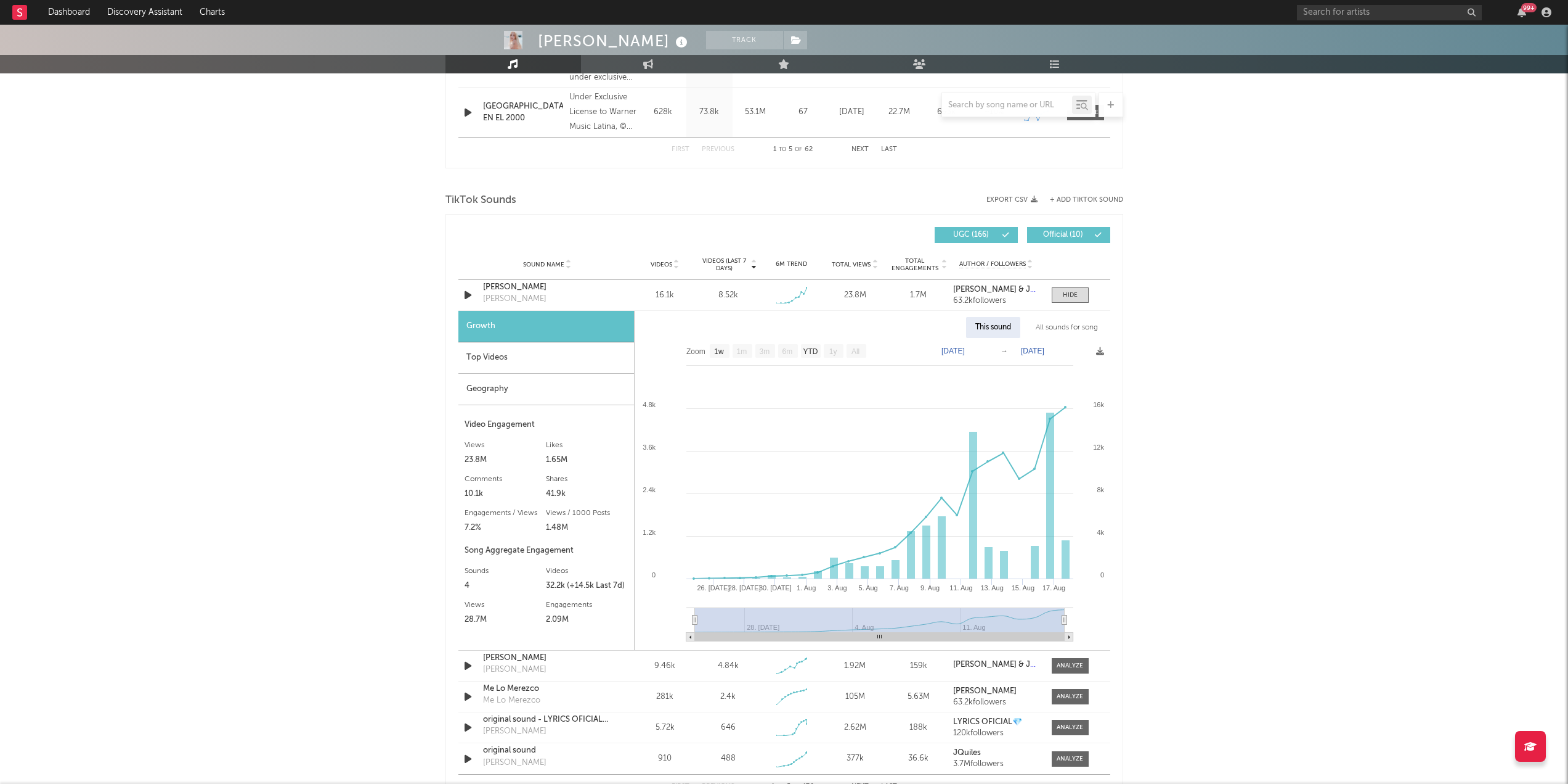
click at [522, 356] on div "Top Videos" at bounding box center [545, 358] width 176 height 31
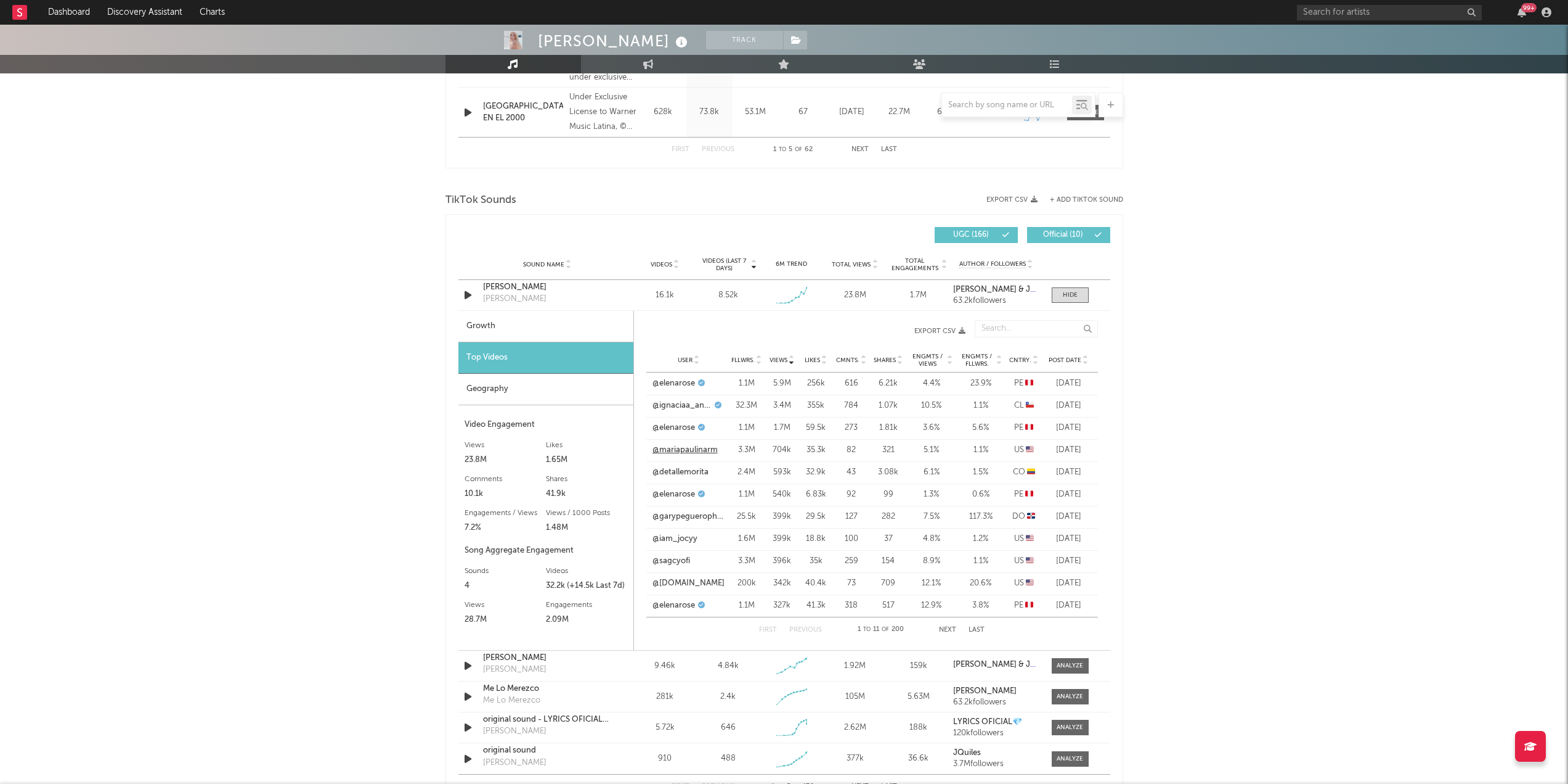
click at [670, 449] on link "@mariapaulinarm" at bounding box center [685, 449] width 65 height 12
click at [532, 349] on div "Top Videos" at bounding box center [545, 358] width 175 height 31
click at [1074, 296] on div at bounding box center [1070, 295] width 15 height 9
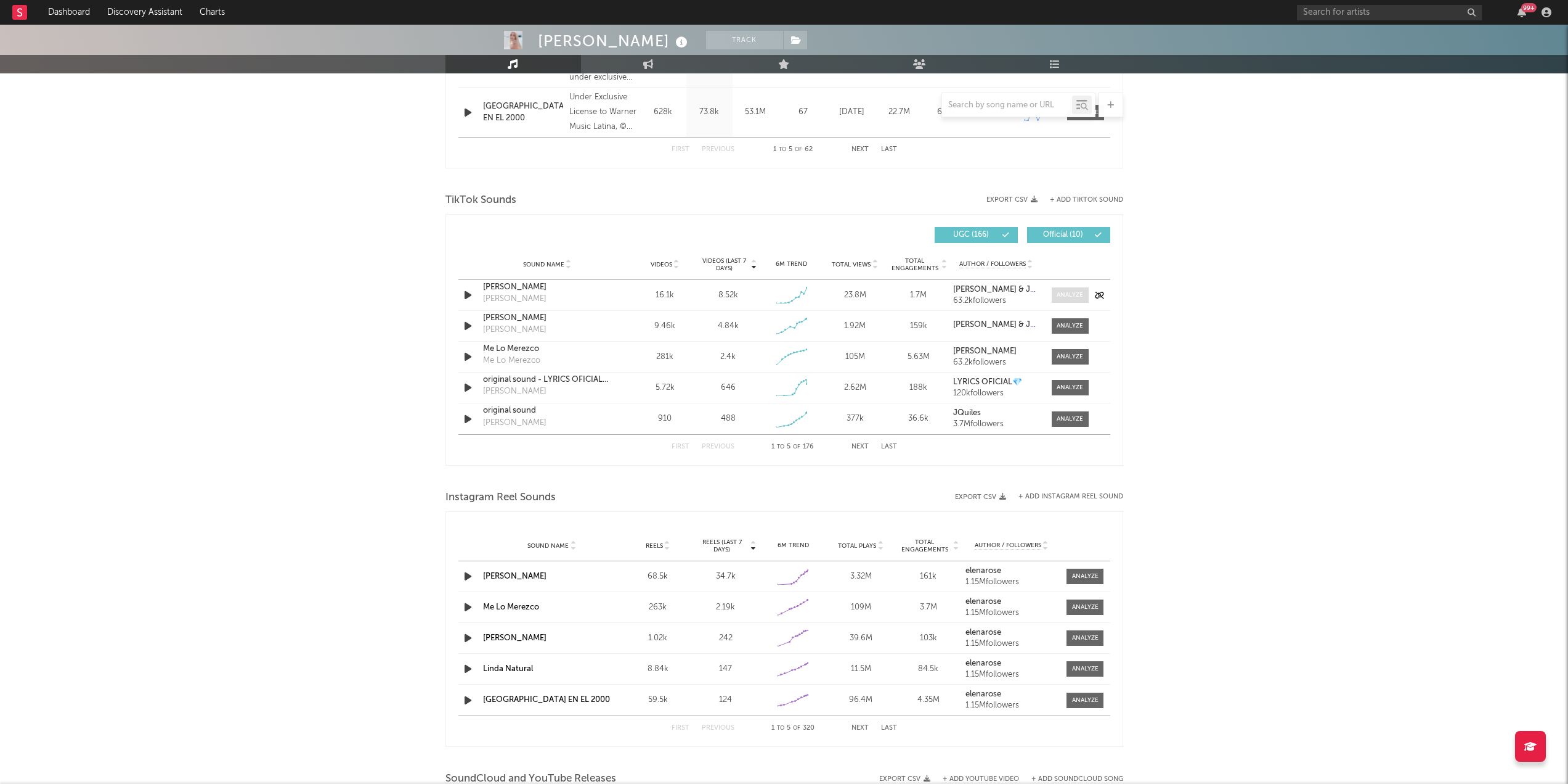
click at [1064, 294] on div at bounding box center [1070, 295] width 27 height 9
select select "1w"
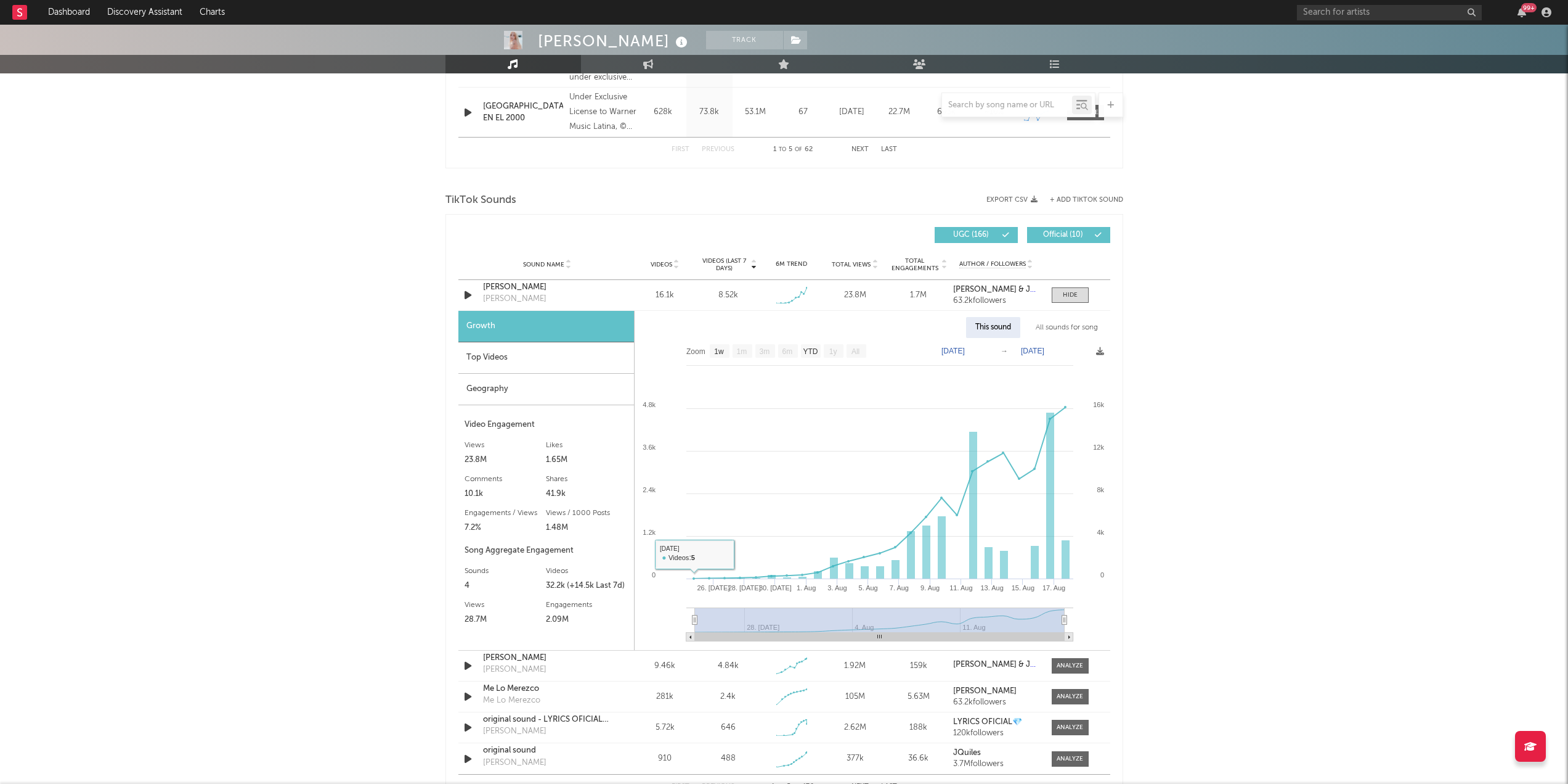
click at [520, 350] on div "Top Videos" at bounding box center [545, 358] width 176 height 31
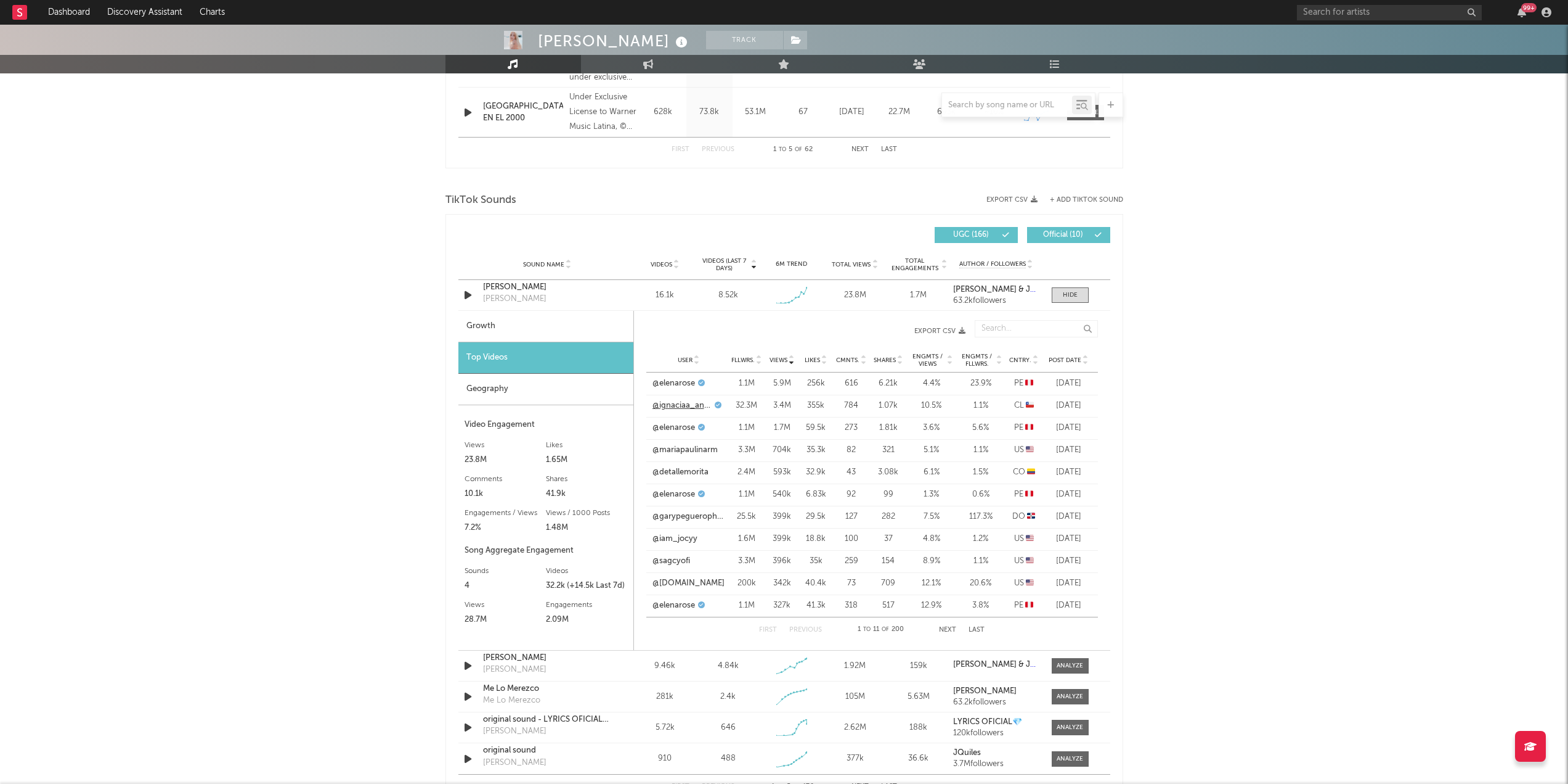
click at [667, 407] on link "@ignaciaa_antonia" at bounding box center [682, 405] width 59 height 12
click at [1072, 294] on div at bounding box center [1070, 295] width 15 height 9
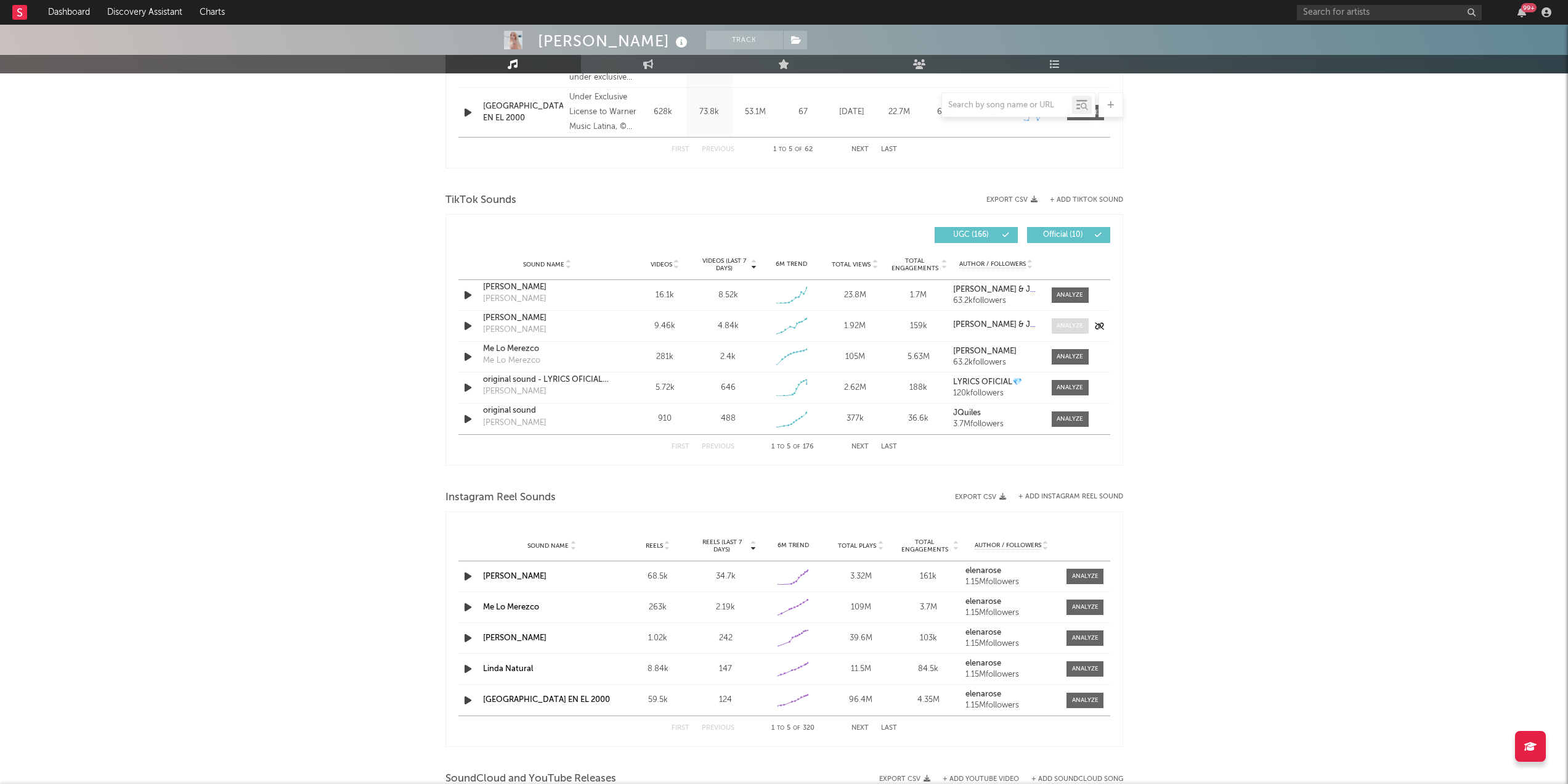
click at [1063, 325] on div at bounding box center [1070, 326] width 27 height 9
select select "1w"
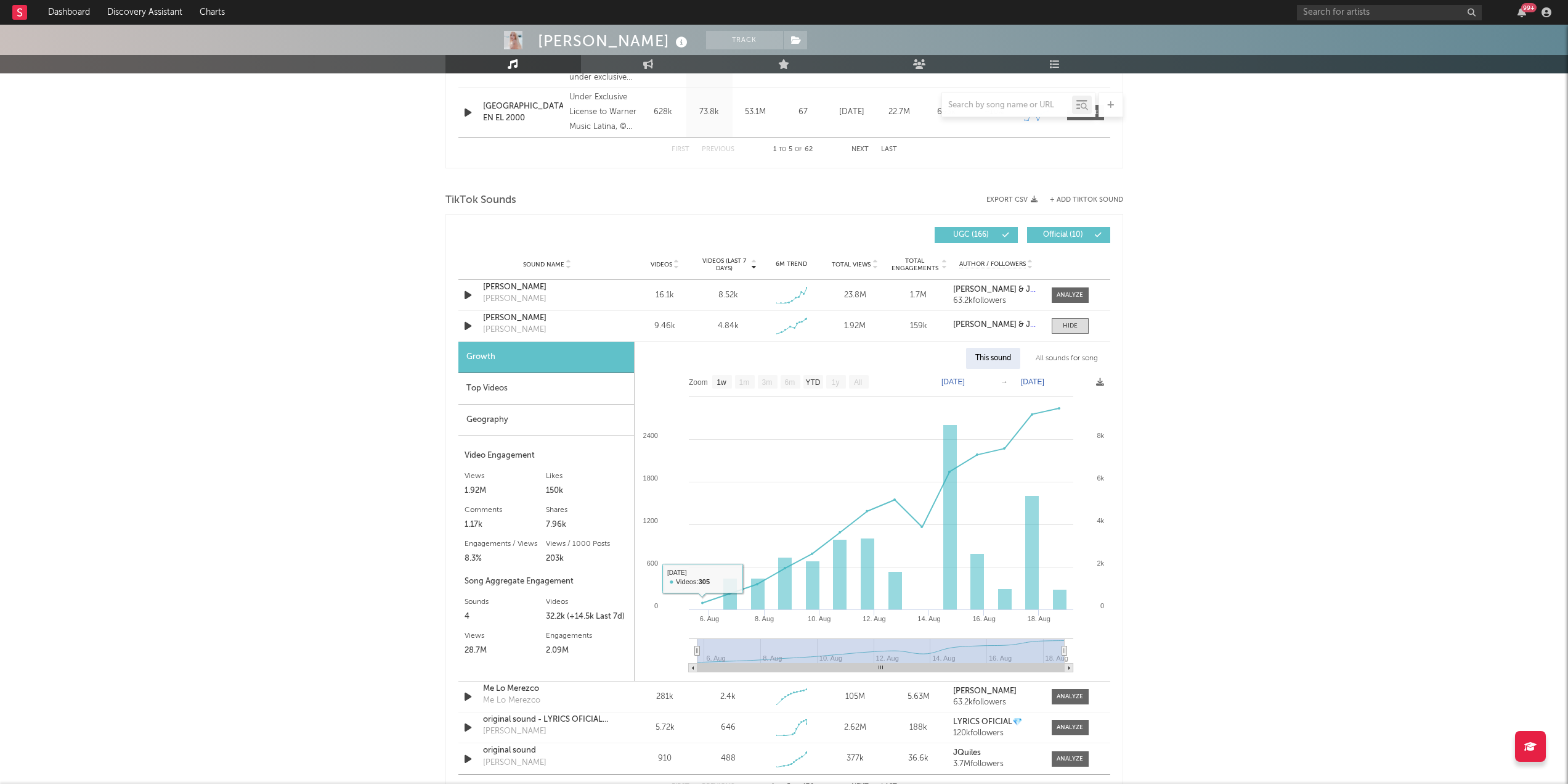
click at [518, 388] on div "Top Videos" at bounding box center [545, 388] width 176 height 31
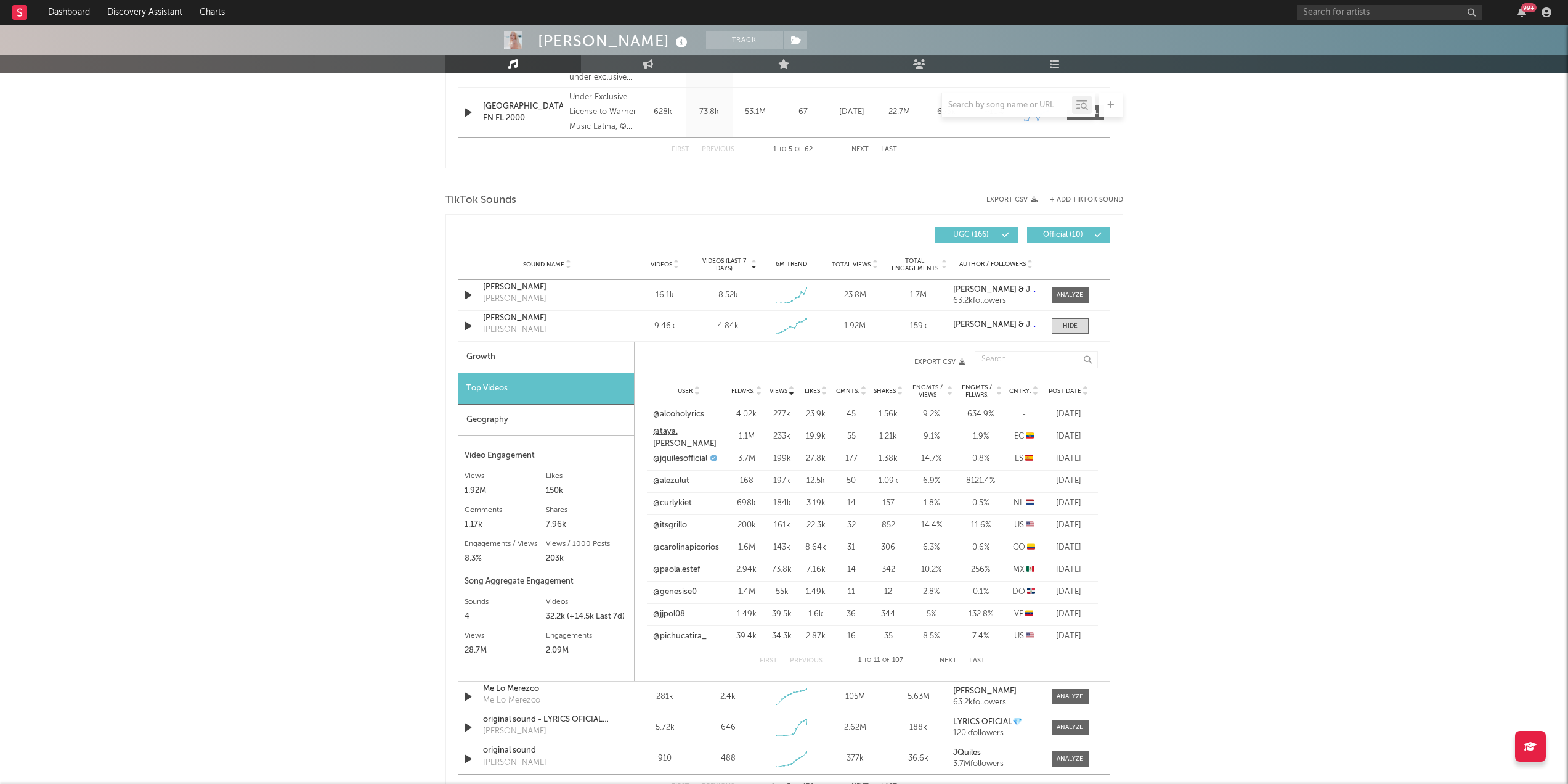
click at [665, 432] on link "@taya.[PERSON_NAME]" at bounding box center [689, 437] width 72 height 24
click at [1071, 322] on div at bounding box center [1070, 326] width 15 height 9
